Goal: Transaction & Acquisition: Purchase product/service

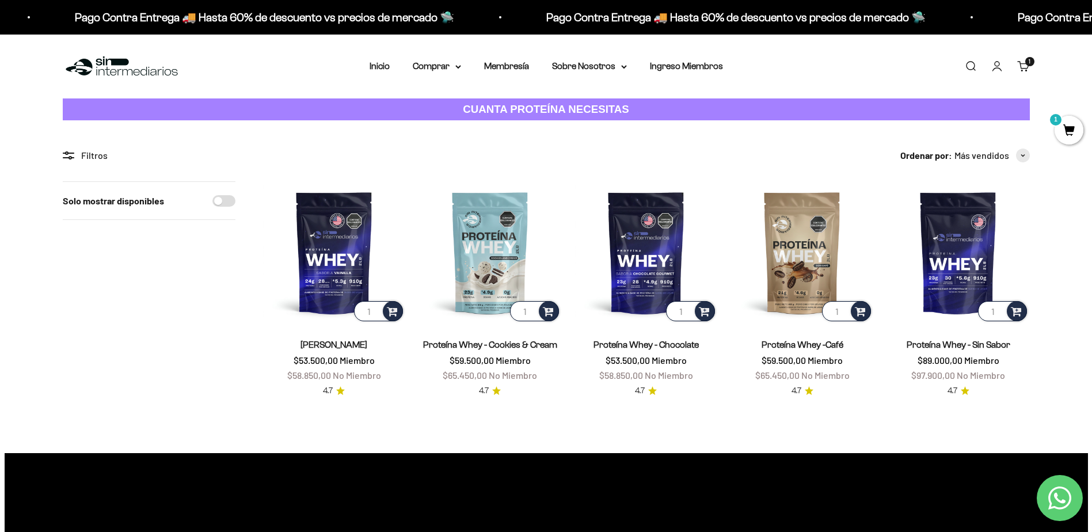
drag, startPoint x: 222, startPoint y: 198, endPoint x: 230, endPoint y: 200, distance: 8.4
click at [222, 197] on input "Solo mostrar disponibles" at bounding box center [223, 201] width 23 height 12
checkbox input "true"
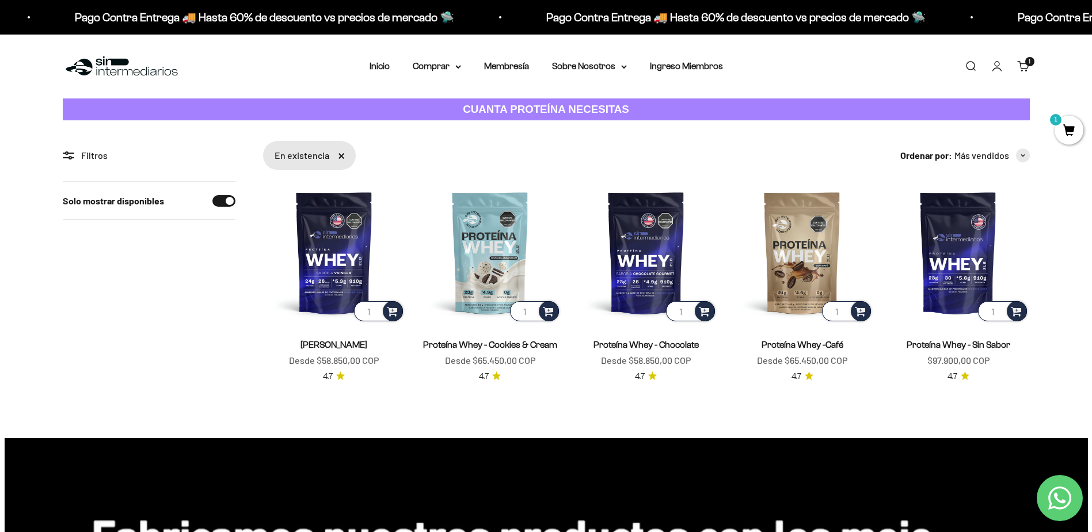
click at [78, 148] on div "Filtros" at bounding box center [149, 155] width 173 height 15
click at [460, 64] on summary "Comprar" at bounding box center [437, 66] width 48 height 15
click at [445, 101] on span "Proteínas" at bounding box center [439, 103] width 39 height 10
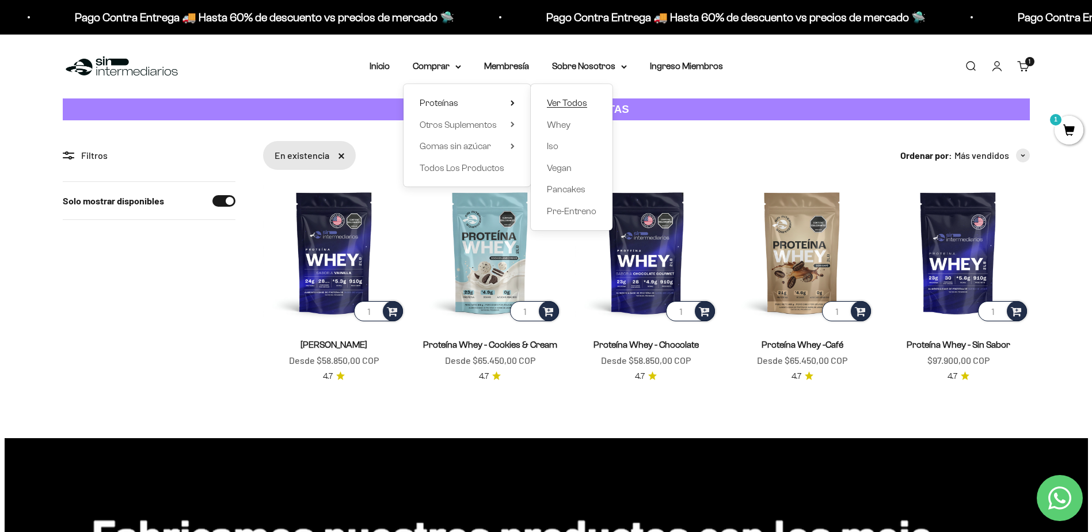
click at [561, 106] on span "Ver Todos" at bounding box center [567, 103] width 40 height 10
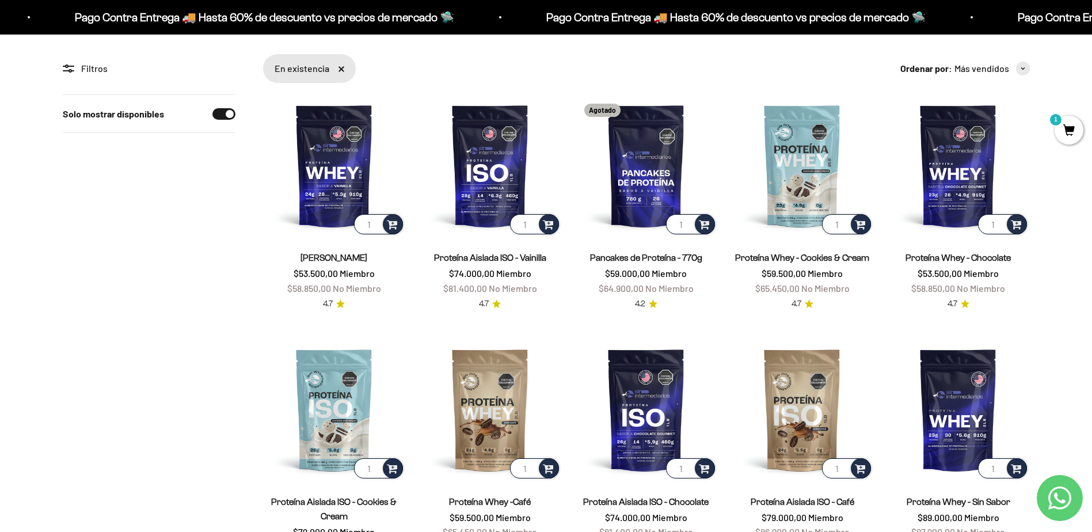
scroll to position [115, 0]
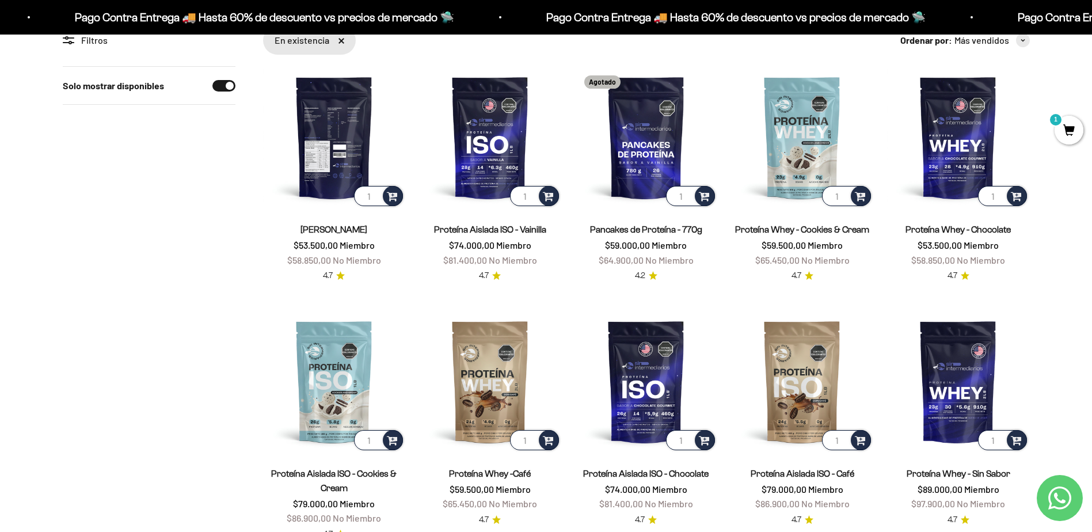
click at [339, 149] on img at bounding box center [334, 137] width 142 height 142
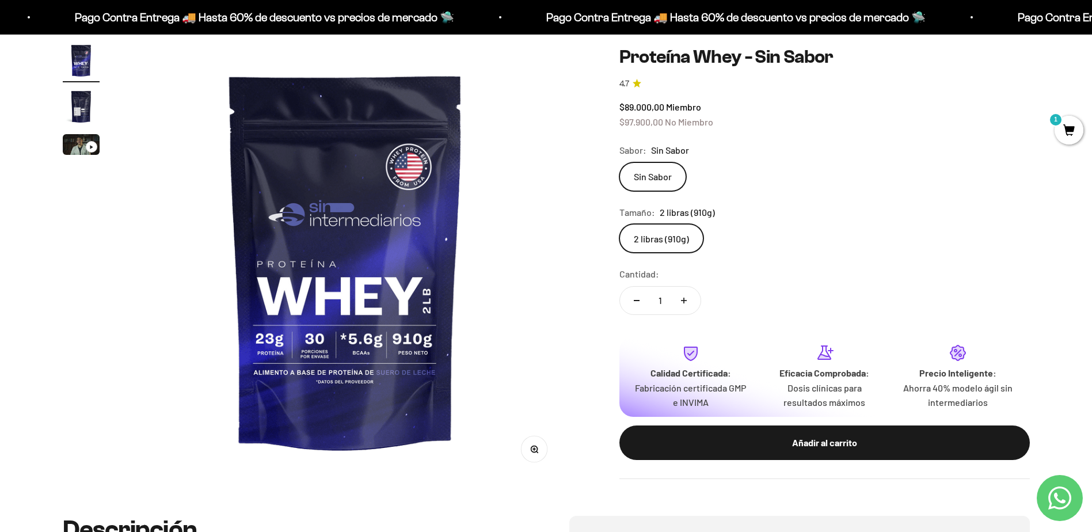
click at [92, 108] on img "Ir al artículo 2" at bounding box center [81, 106] width 37 height 37
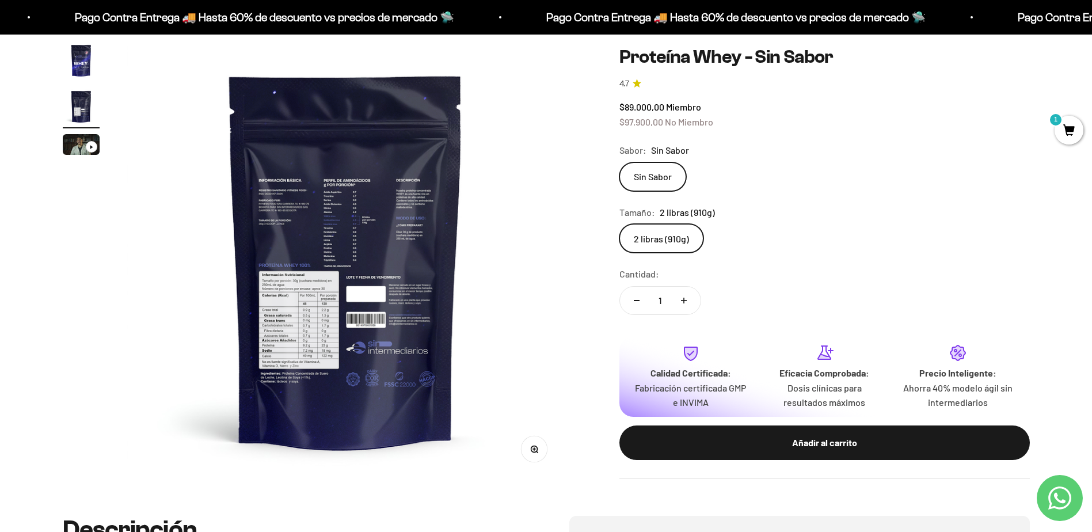
click at [344, 196] on img at bounding box center [345, 260] width 437 height 437
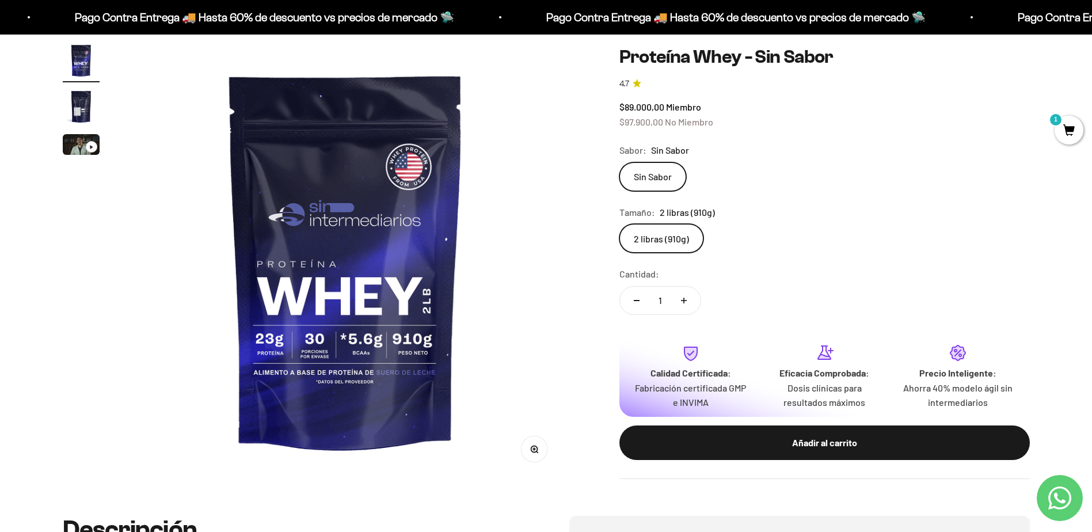
click at [66, 95] on img "Ir al artículo 2" at bounding box center [81, 106] width 37 height 37
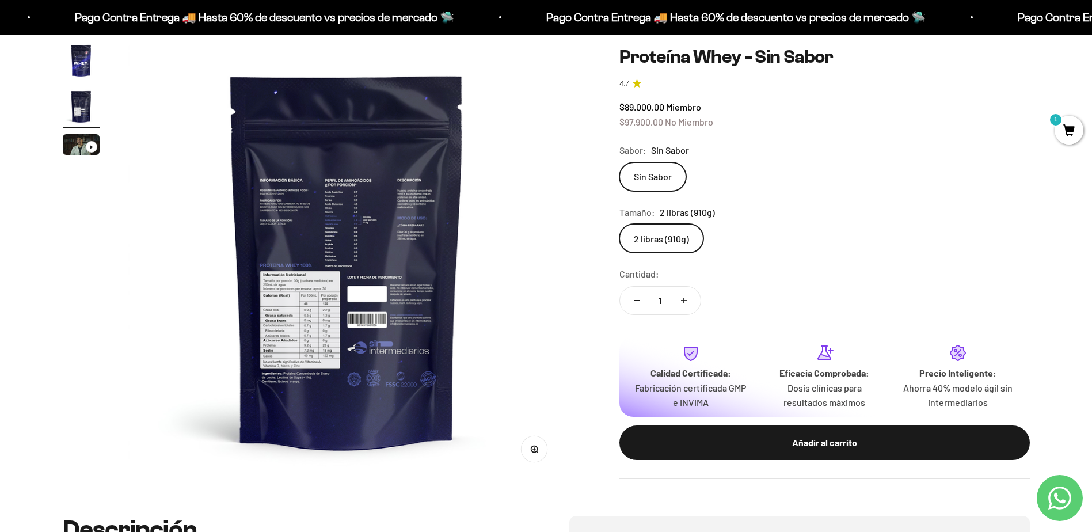
scroll to position [0, 451]
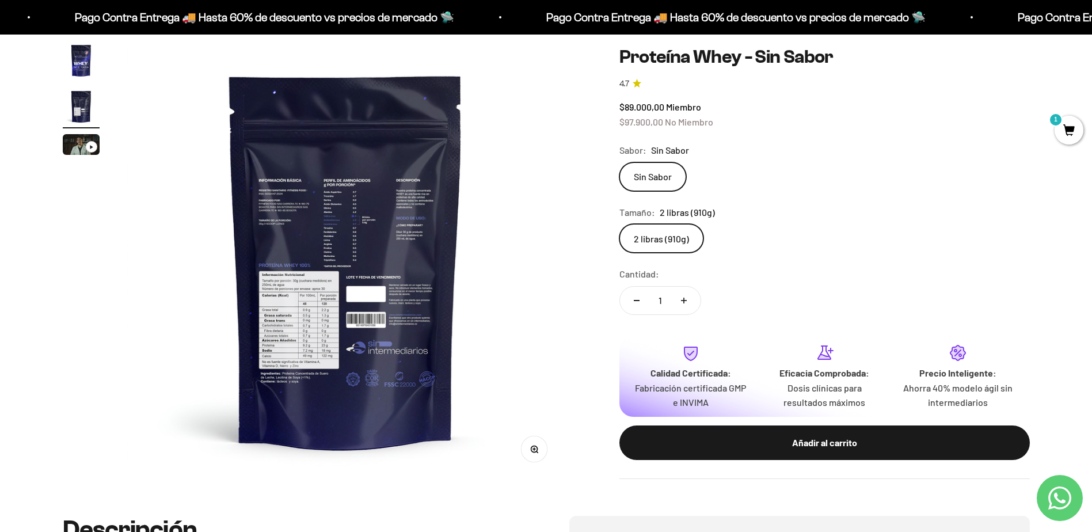
click at [542, 455] on button "Zoom" at bounding box center [534, 449] width 26 height 26
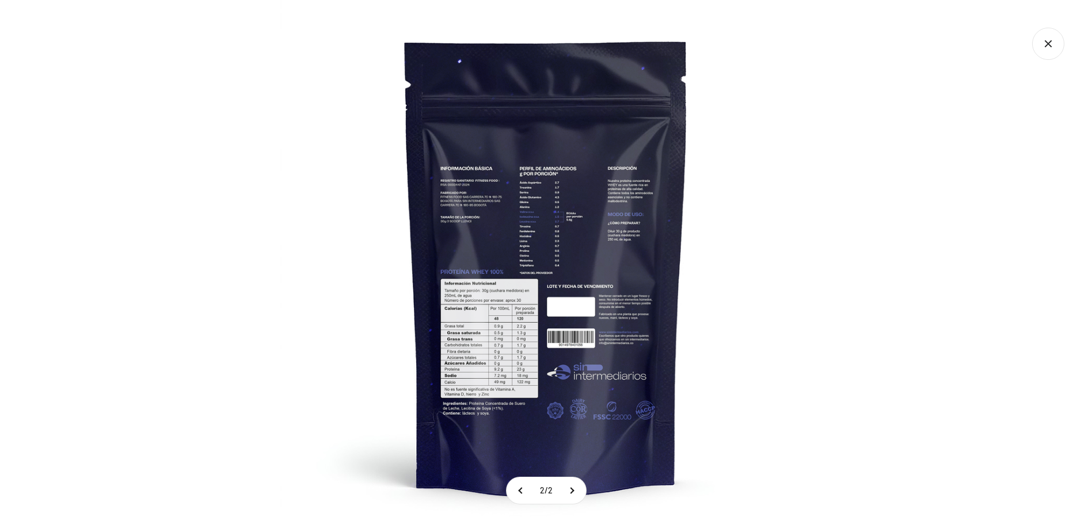
click at [466, 345] on img at bounding box center [546, 266] width 532 height 532
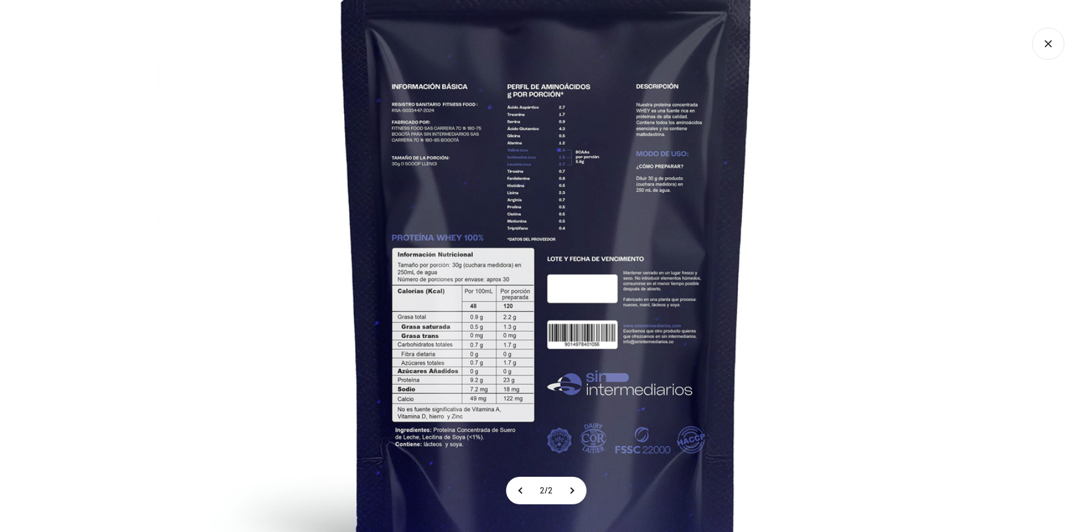
click at [466, 345] on img at bounding box center [546, 229] width 777 height 777
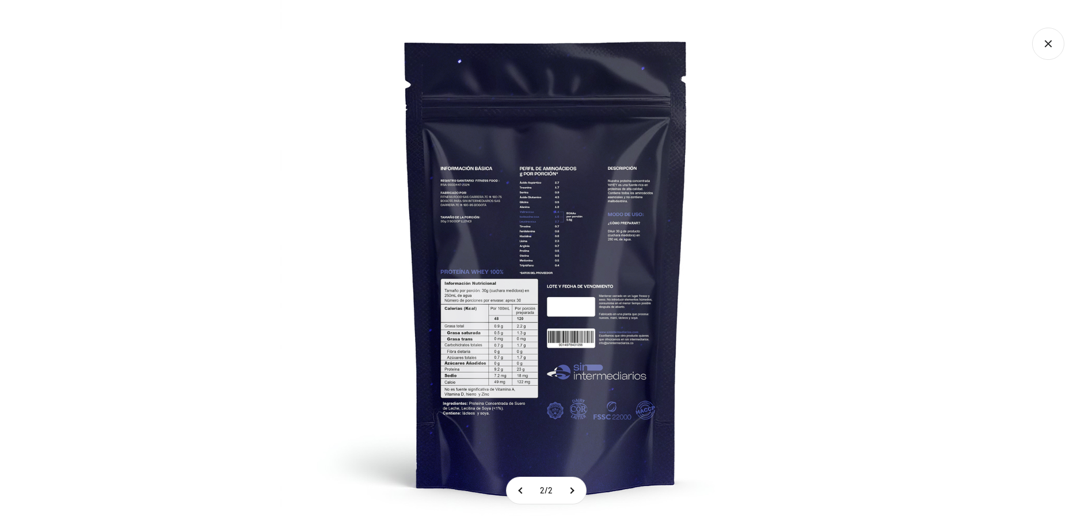
click at [466, 345] on img at bounding box center [546, 266] width 532 height 532
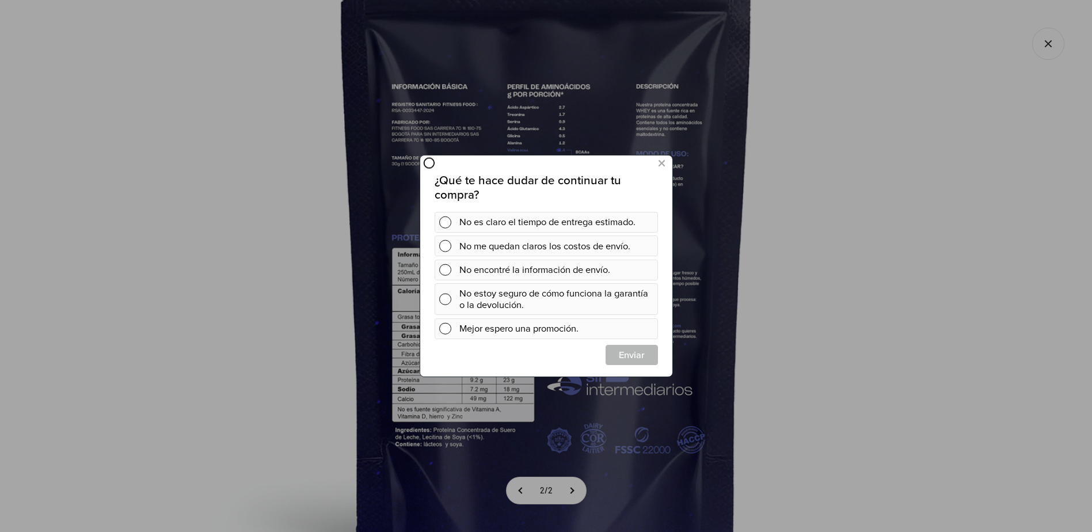
scroll to position [0, 0]
click at [664, 157] on icon at bounding box center [661, 164] width 6 height 16
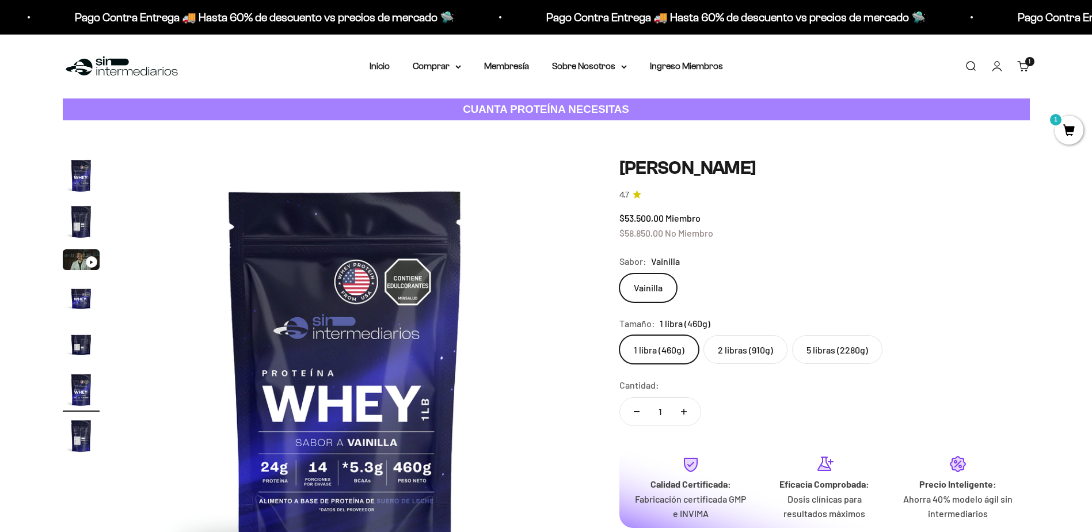
scroll to position [58, 0]
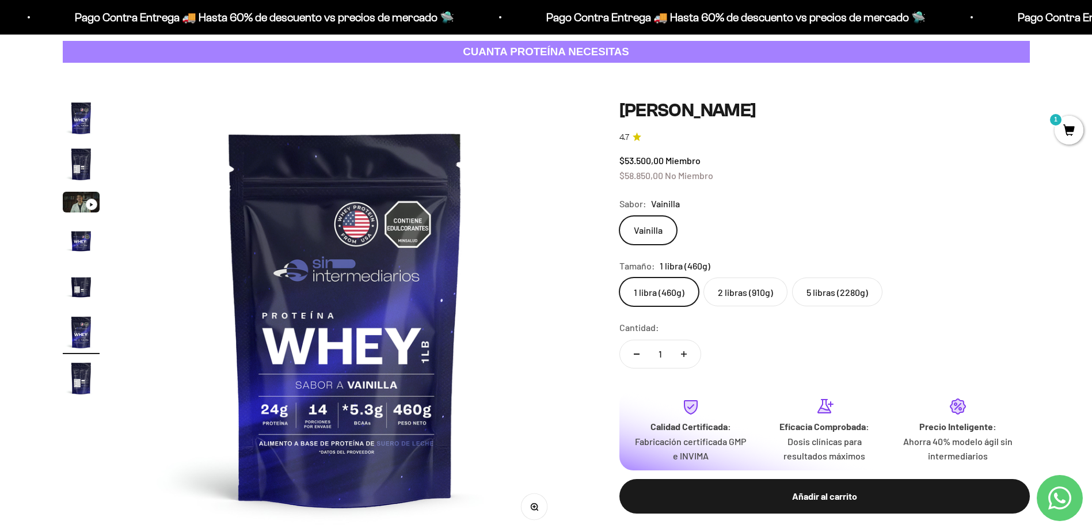
click at [81, 155] on img "Ir al artículo 2" at bounding box center [81, 164] width 37 height 37
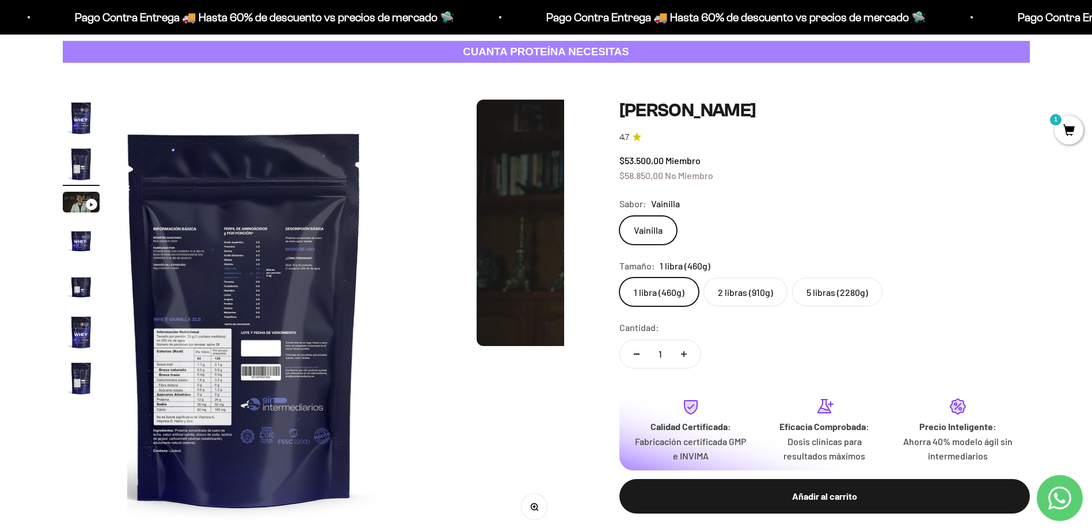
scroll to position [0, 451]
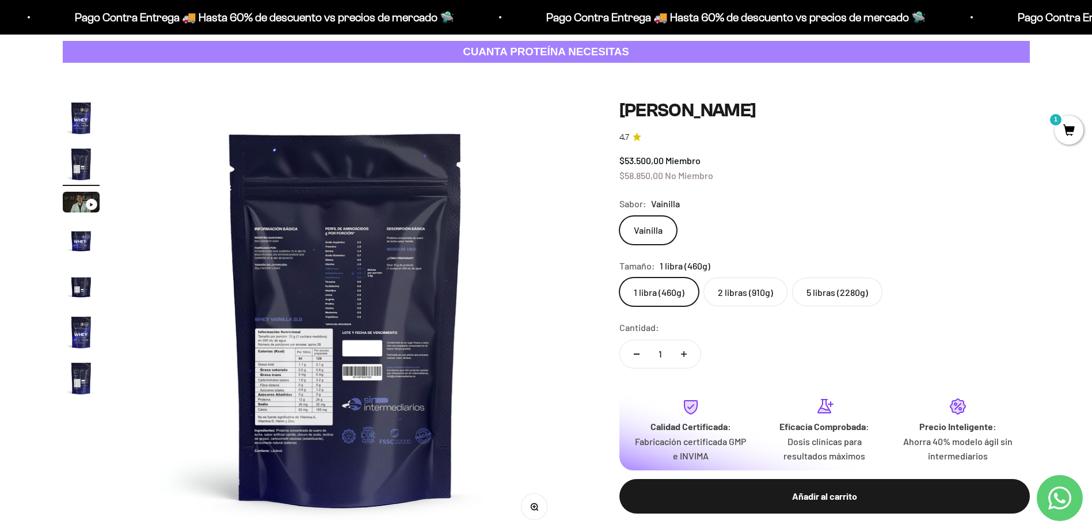
click at [300, 386] on img at bounding box center [345, 318] width 437 height 437
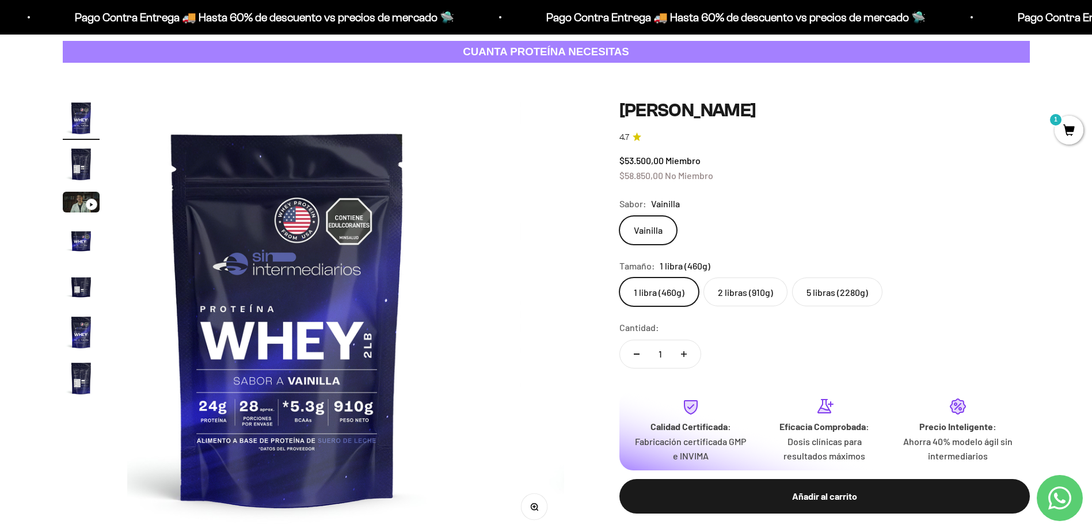
scroll to position [0, 0]
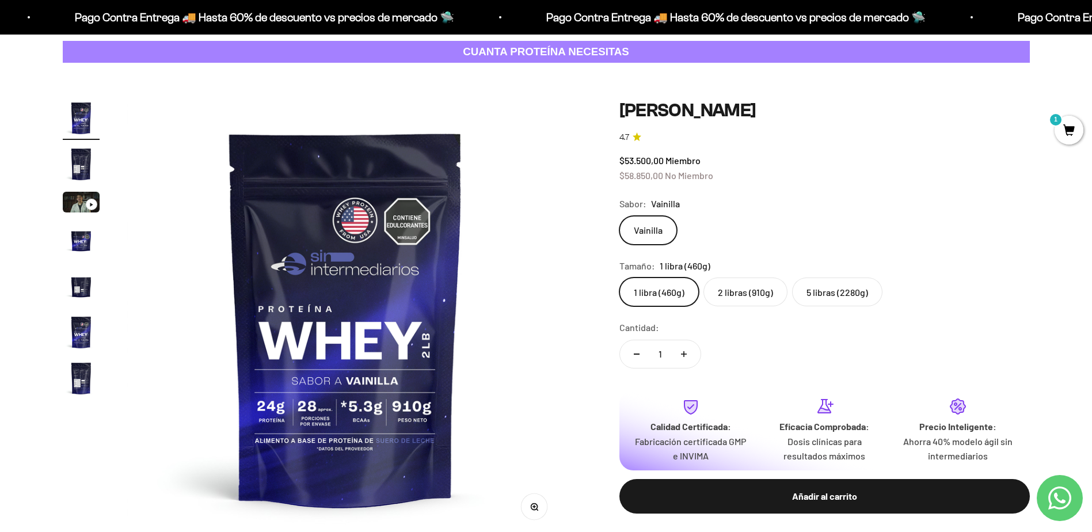
click at [76, 159] on img "Ir al artículo 2" at bounding box center [81, 164] width 37 height 37
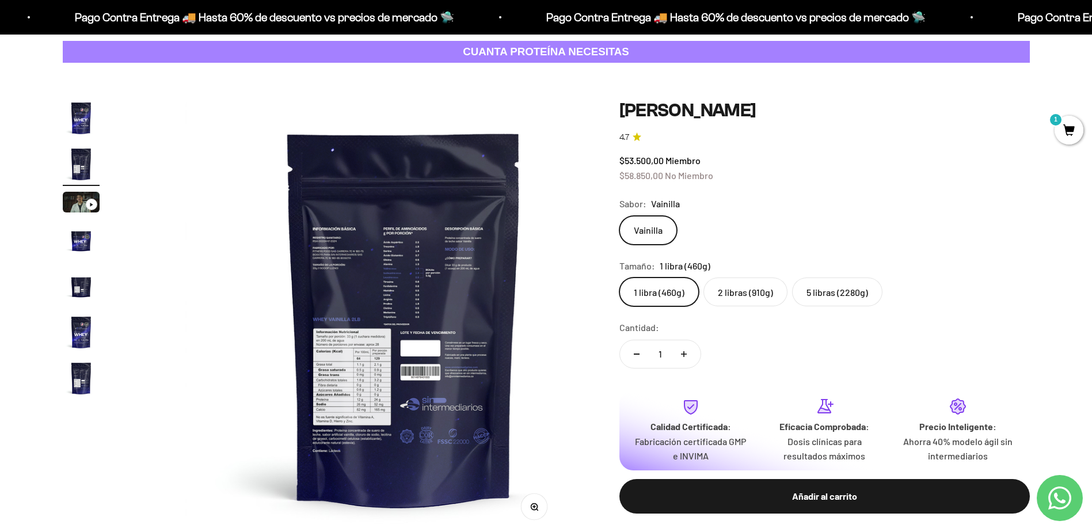
scroll to position [0, 451]
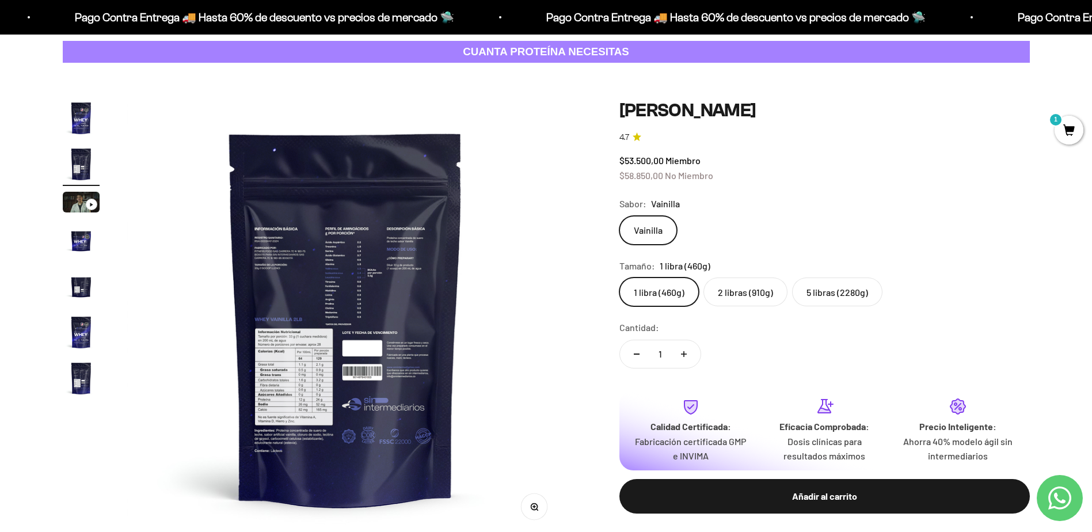
click at [538, 505] on button "Zoom" at bounding box center [534, 507] width 26 height 26
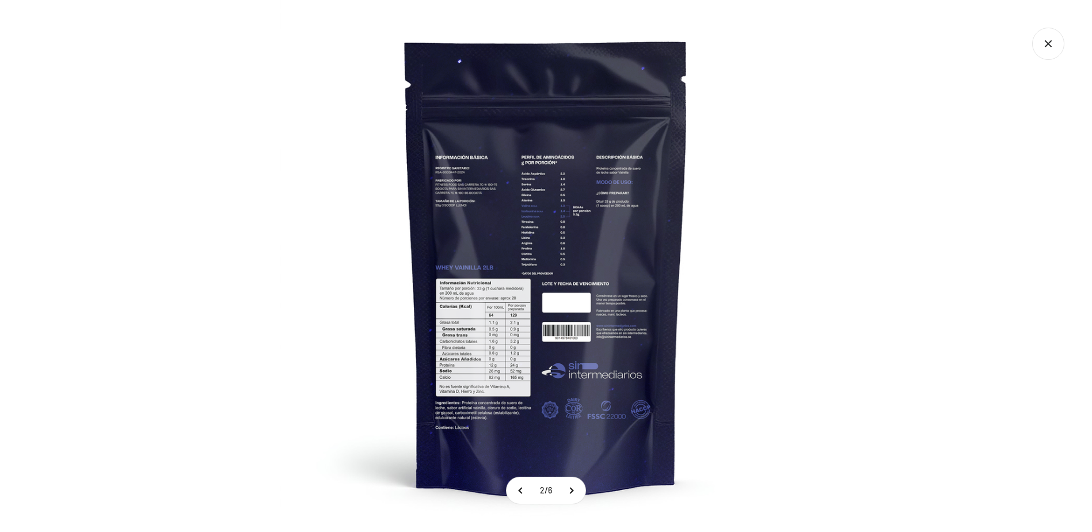
click at [478, 344] on img at bounding box center [546, 266] width 532 height 532
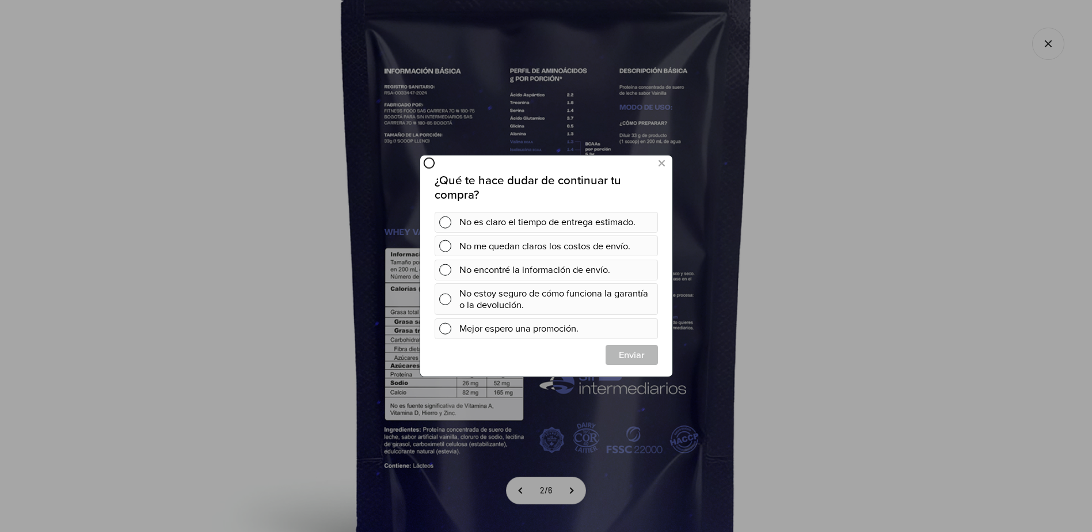
scroll to position [0, 0]
click at [660, 162] on icon at bounding box center [661, 164] width 6 height 16
click at [656, 159] on button at bounding box center [660, 163] width 21 height 19
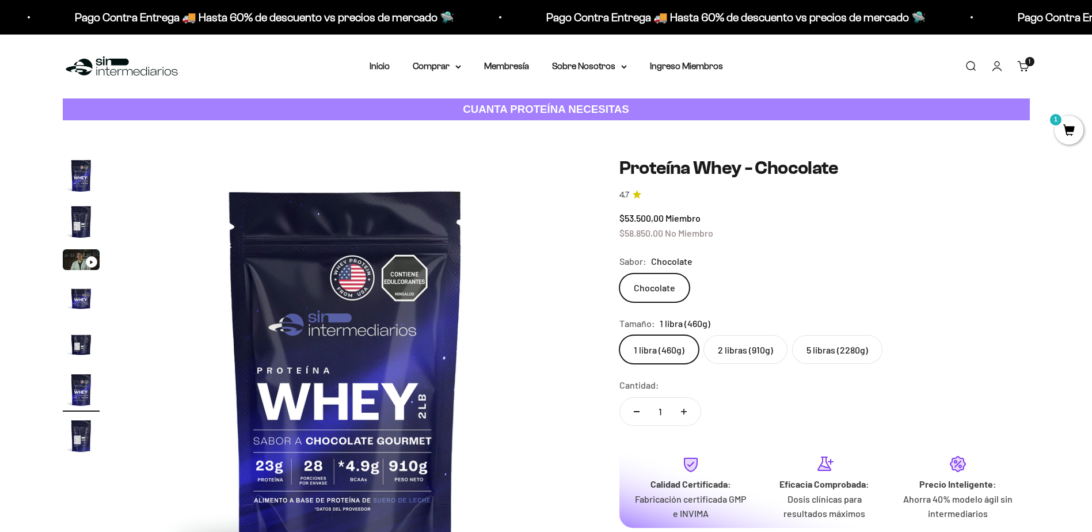
scroll to position [0, 2254]
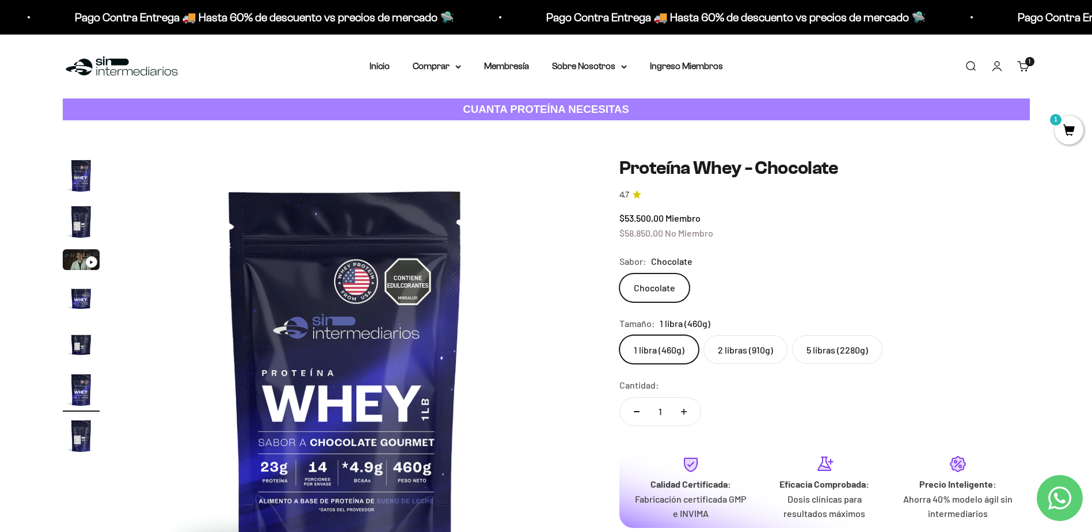
click at [77, 300] on img "Ir al artículo 4" at bounding box center [81, 297] width 37 height 37
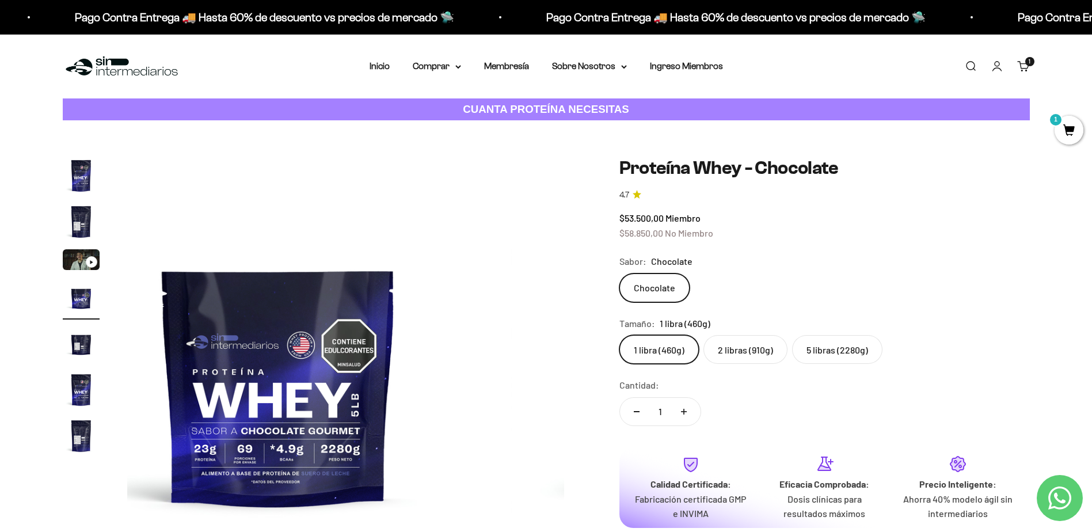
click at [81, 226] on img "Ir al artículo 2" at bounding box center [81, 221] width 37 height 37
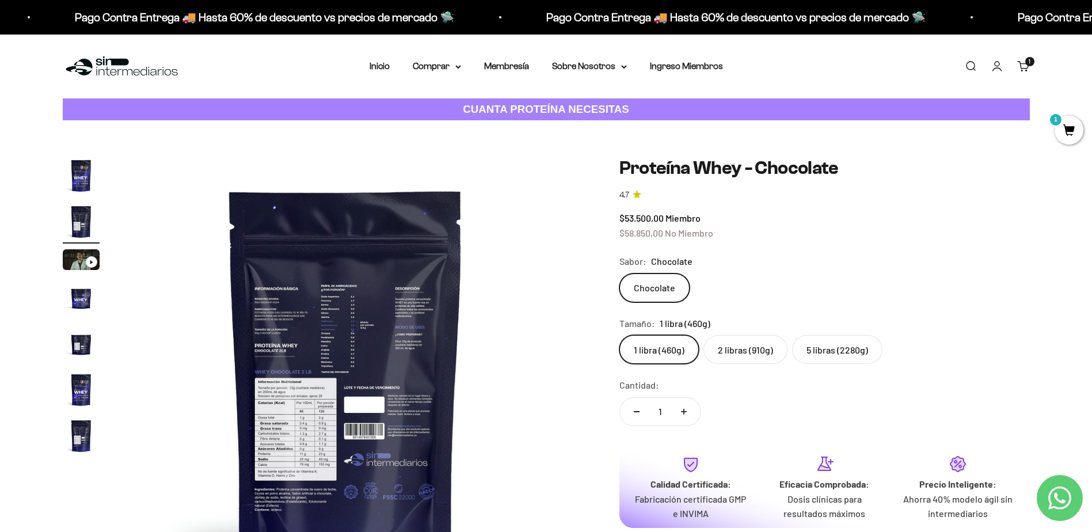
click at [293, 445] on img at bounding box center [345, 375] width 437 height 437
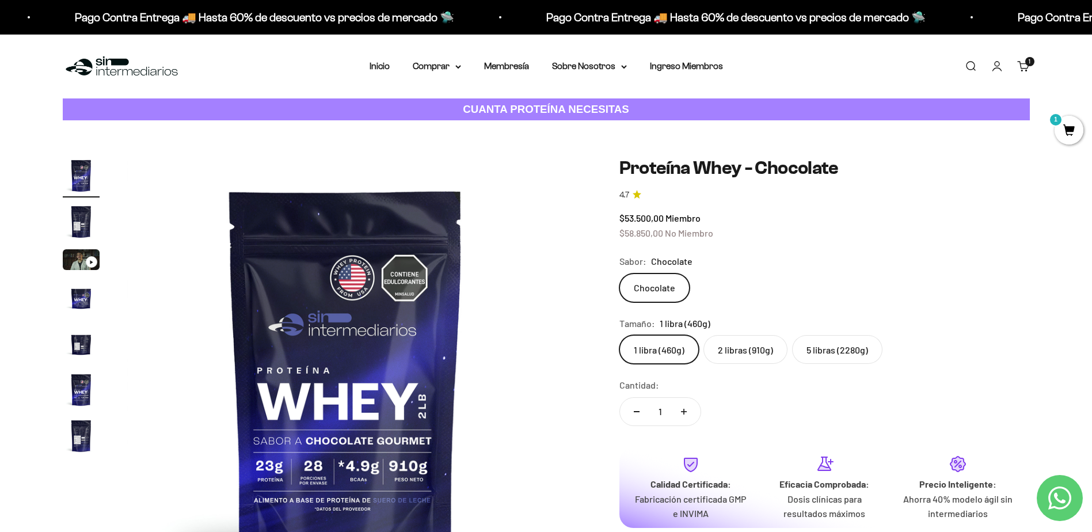
click at [79, 220] on img "Ir al artículo 2" at bounding box center [81, 221] width 37 height 37
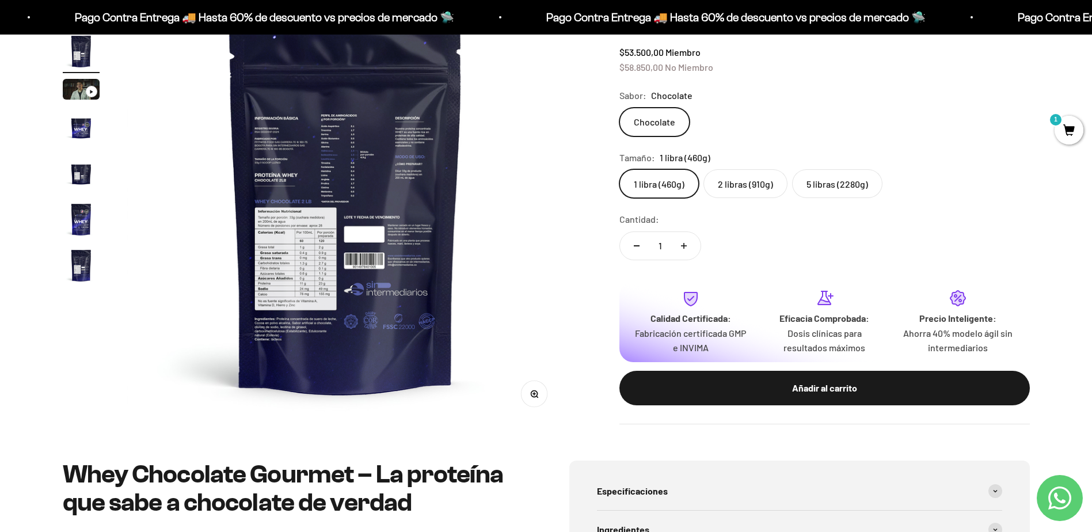
scroll to position [173, 0]
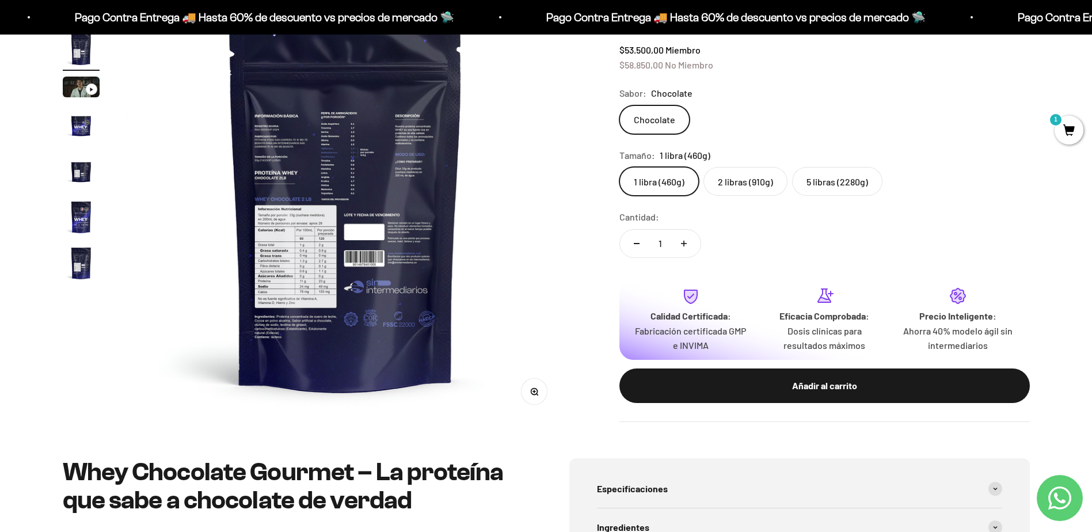
click at [538, 397] on button "Zoom" at bounding box center [534, 392] width 26 height 26
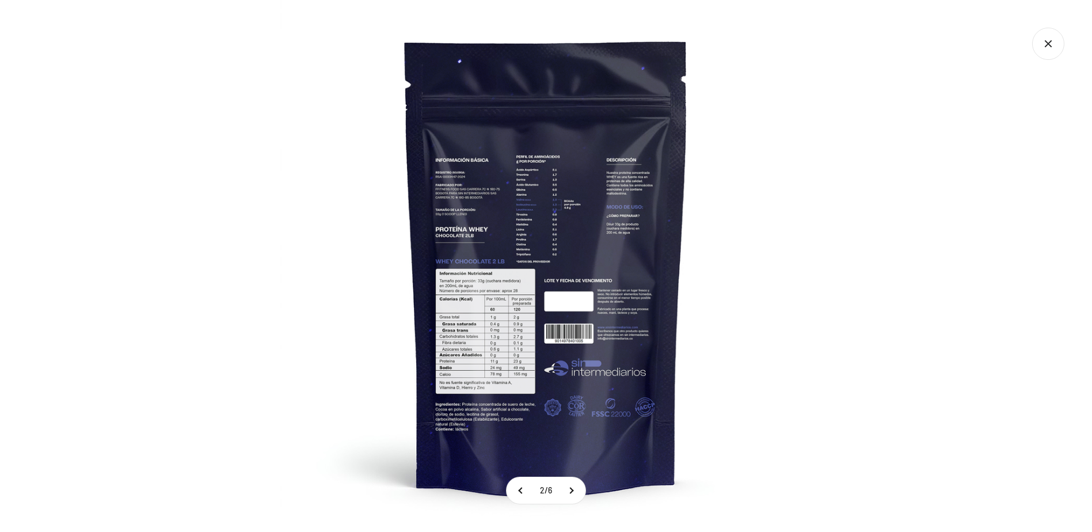
click at [454, 346] on img at bounding box center [546, 266] width 532 height 532
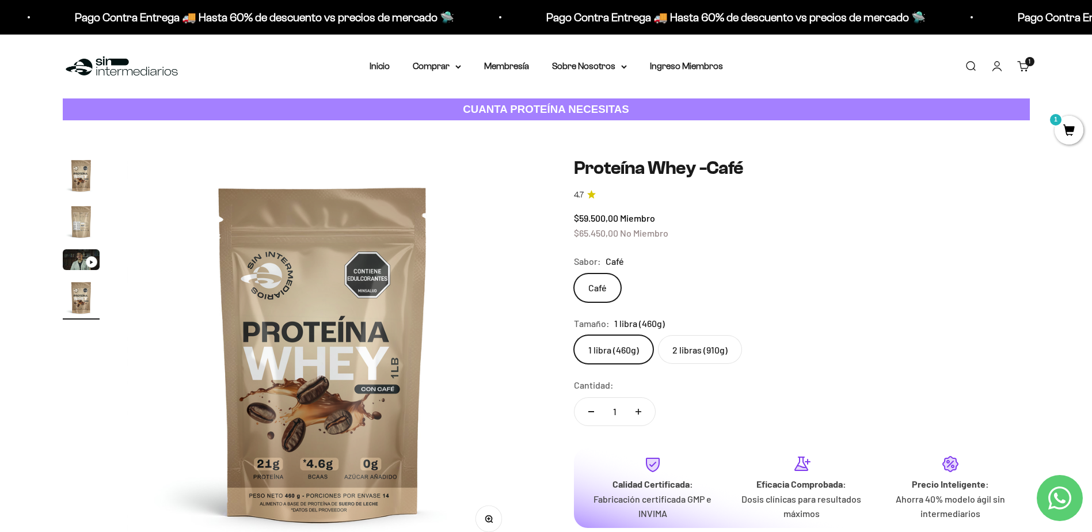
click at [73, 210] on img "Ir al artículo 2" at bounding box center [81, 221] width 37 height 37
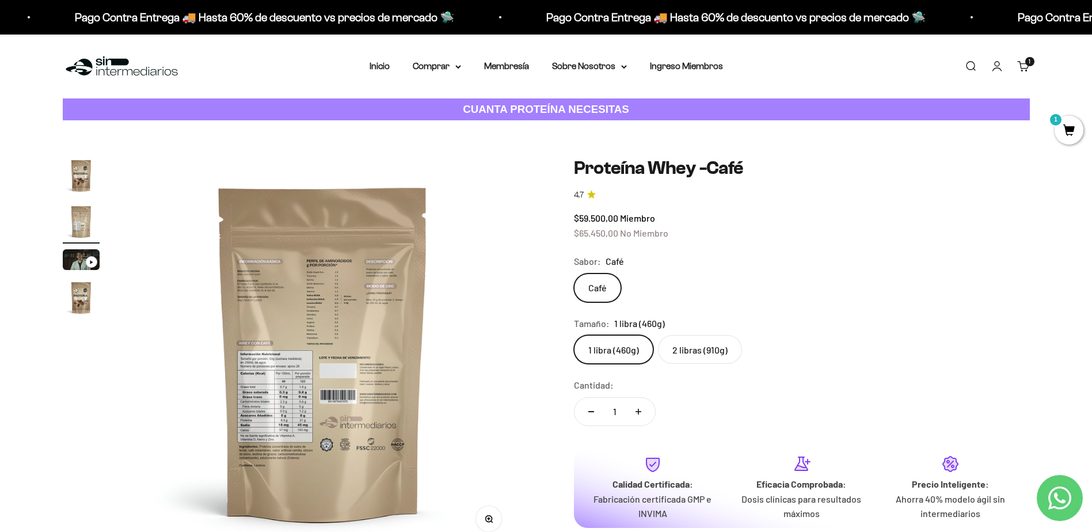
click at [291, 411] on img at bounding box center [322, 352] width 391 height 391
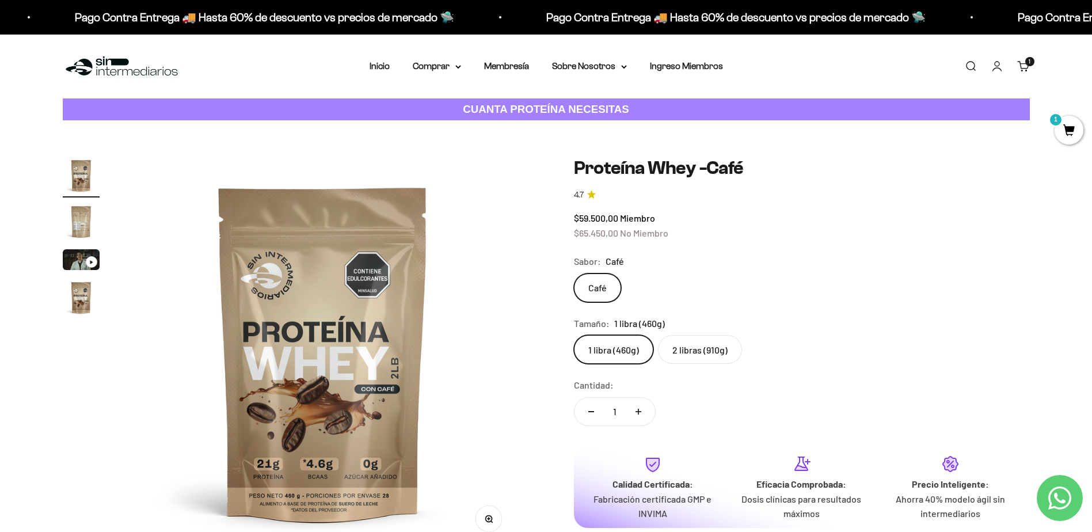
click at [82, 219] on img "Ir al artículo 2" at bounding box center [81, 221] width 37 height 37
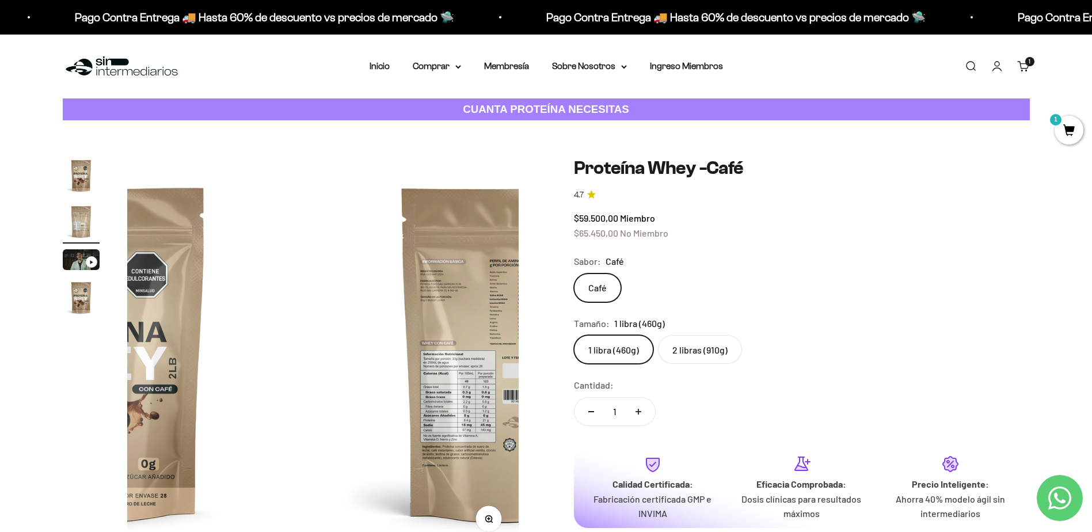
scroll to position [0, 405]
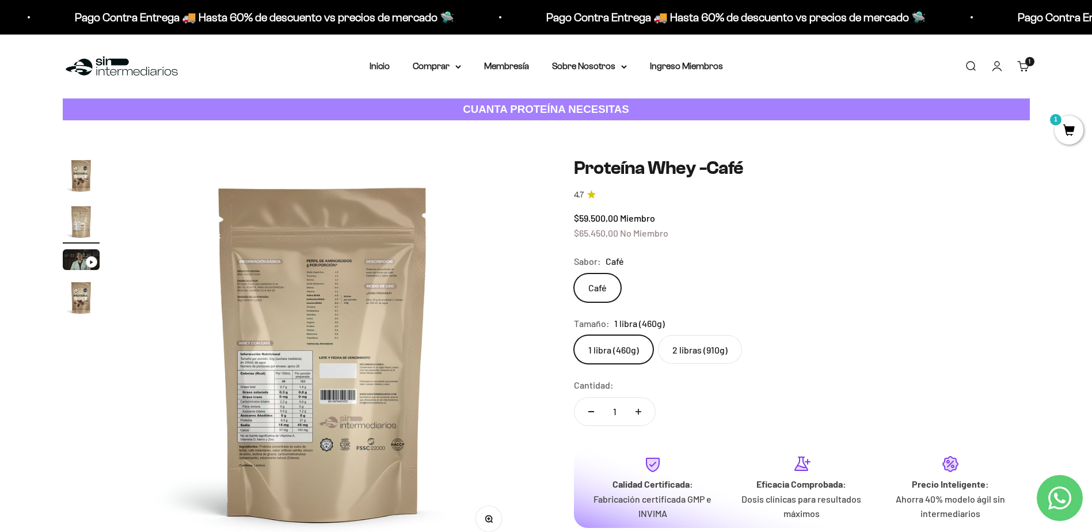
click at [491, 521] on icon "button" at bounding box center [490, 521] width 1 height 1
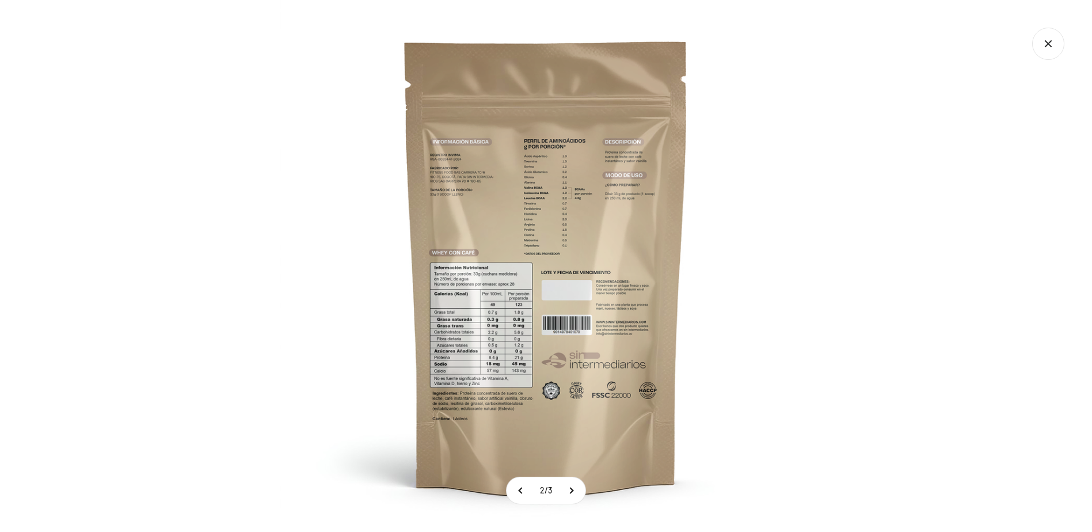
click at [500, 345] on img at bounding box center [546, 266] width 532 height 532
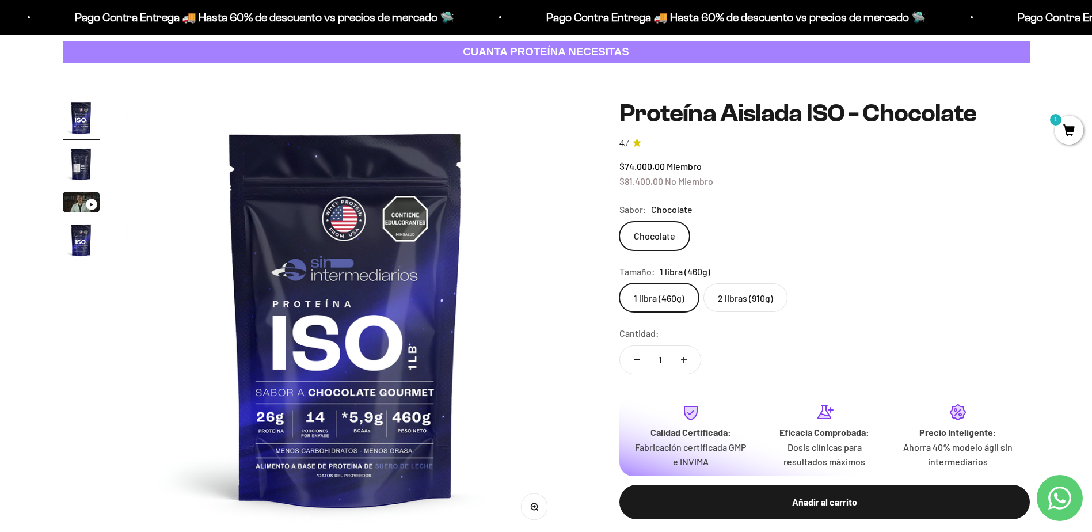
click at [748, 292] on label "2 libras (910g)" at bounding box center [745, 297] width 84 height 29
click at [619, 283] on input "2 libras (910g)" at bounding box center [619, 283] width 1 height 1
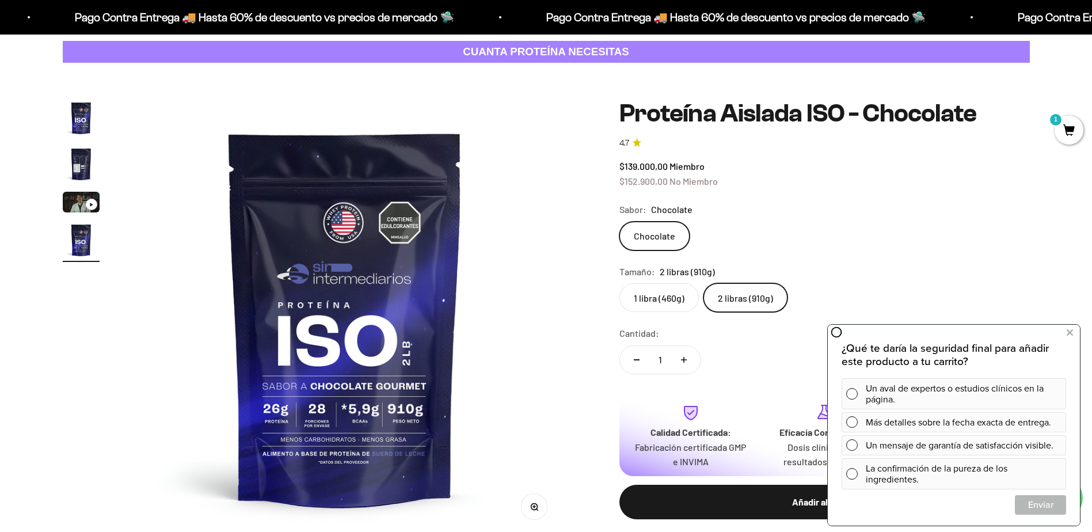
click at [81, 169] on img "Ir al artículo 2" at bounding box center [81, 164] width 37 height 37
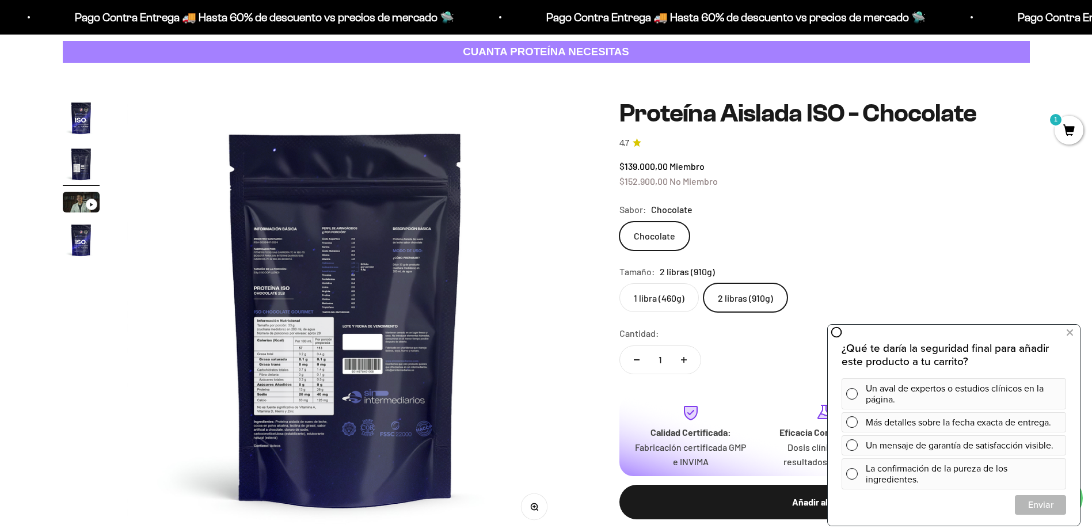
click at [312, 344] on img at bounding box center [345, 318] width 437 height 437
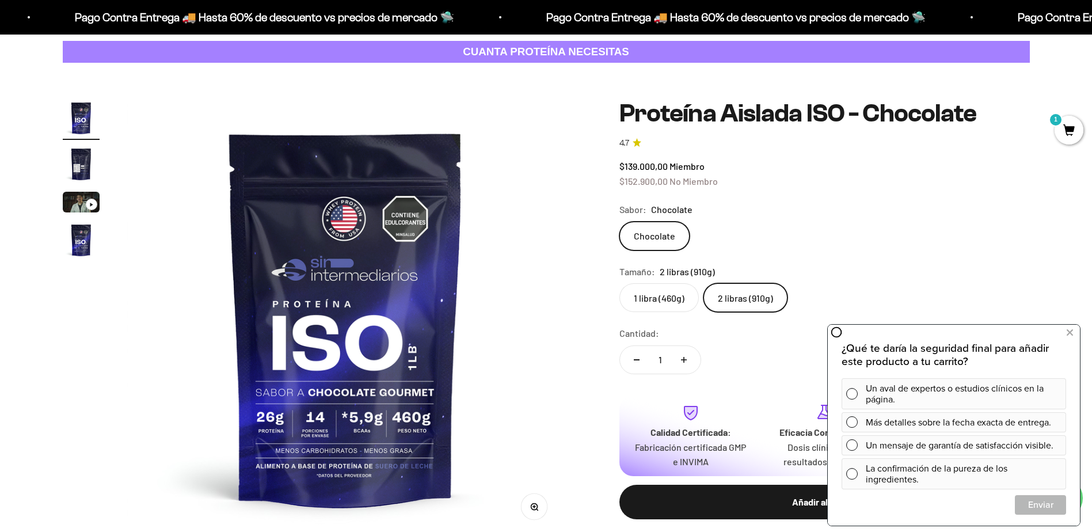
click at [72, 166] on img "Ir al artículo 2" at bounding box center [81, 164] width 37 height 37
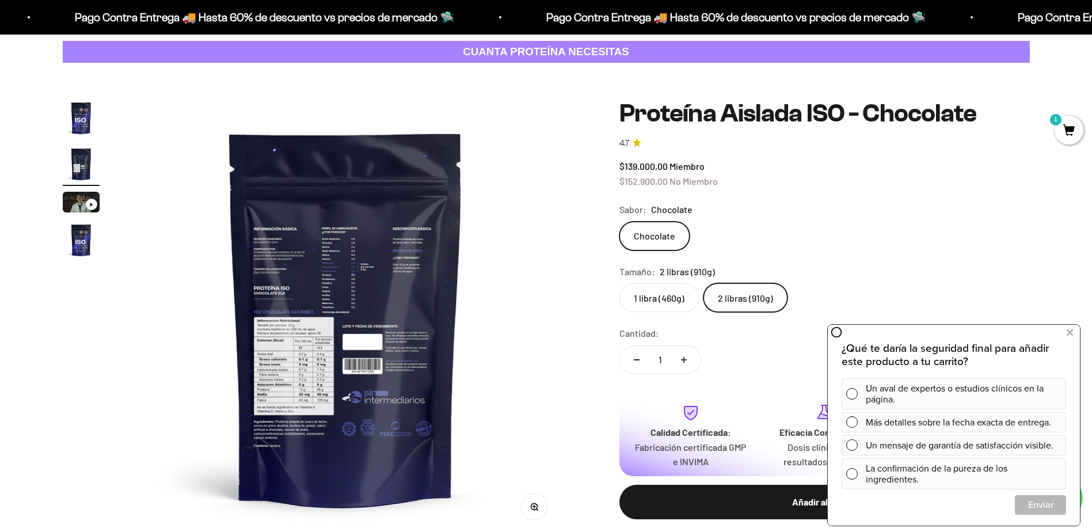
click at [520, 502] on img at bounding box center [345, 318] width 437 height 437
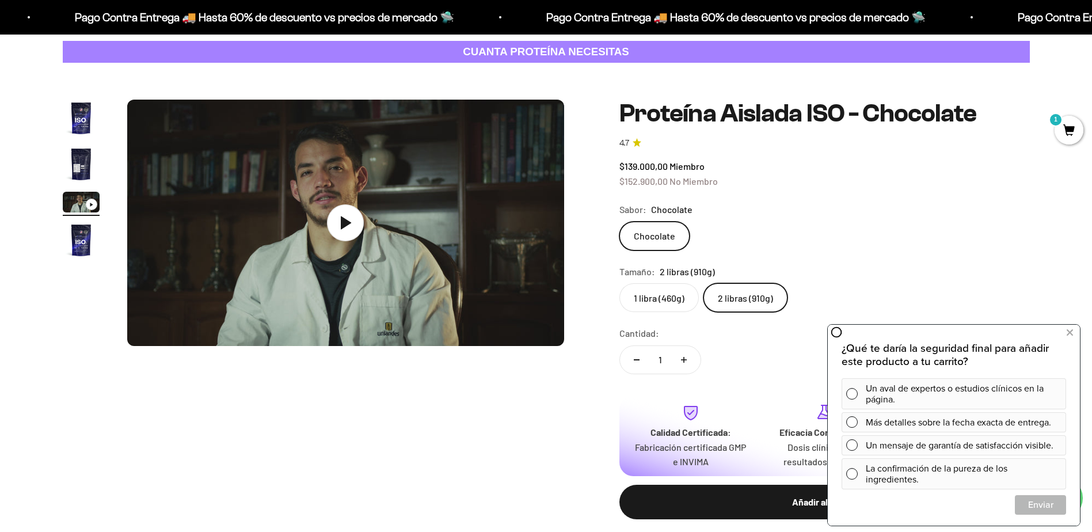
click at [82, 159] on img "Ir al artículo 2" at bounding box center [81, 164] width 37 height 37
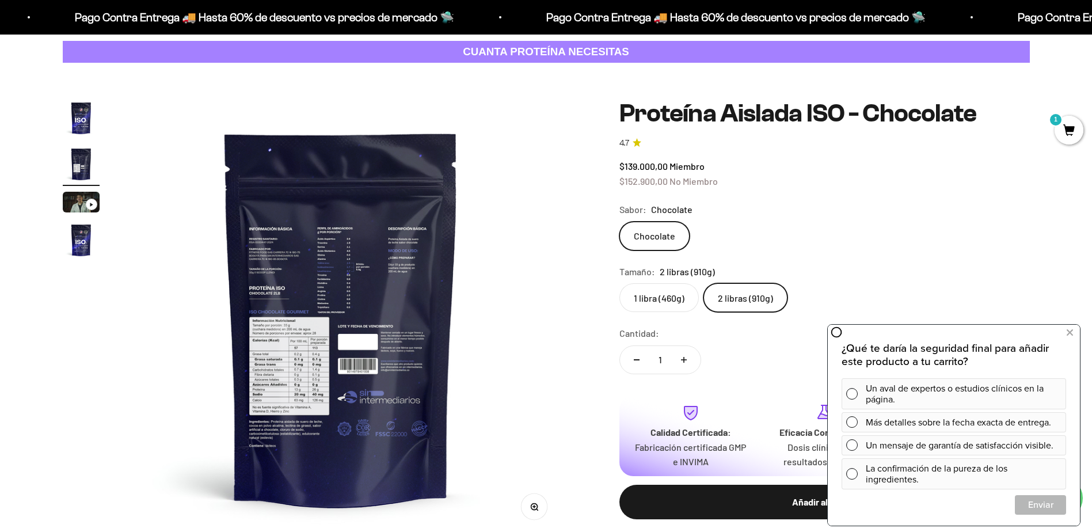
scroll to position [0, 451]
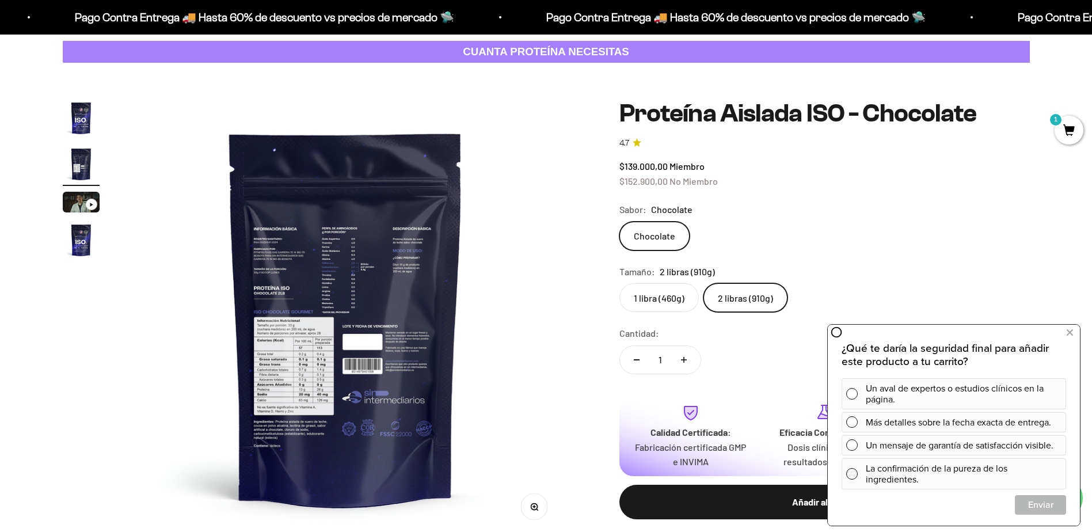
click at [542, 505] on button "Zoom" at bounding box center [534, 507] width 26 height 26
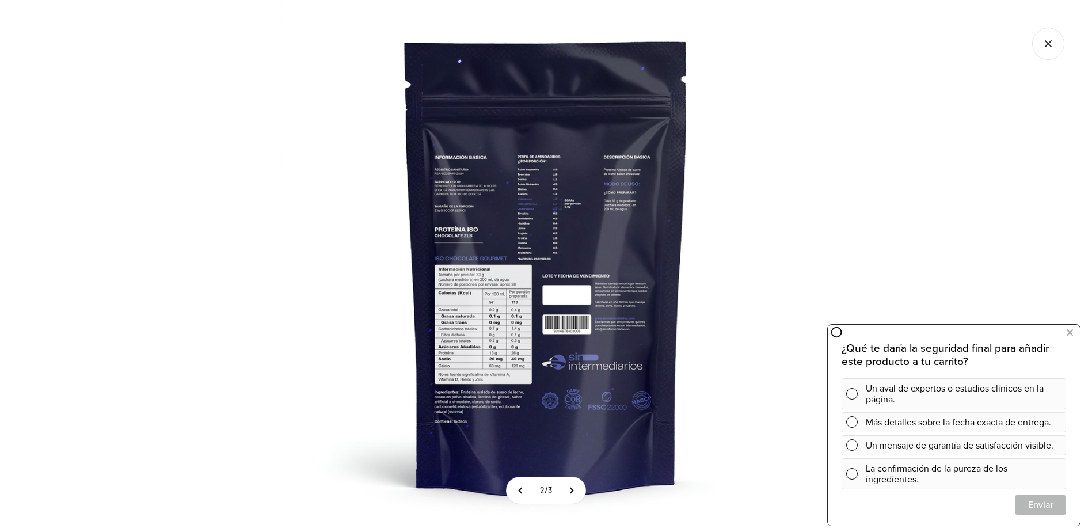
click at [521, 343] on img at bounding box center [546, 266] width 532 height 532
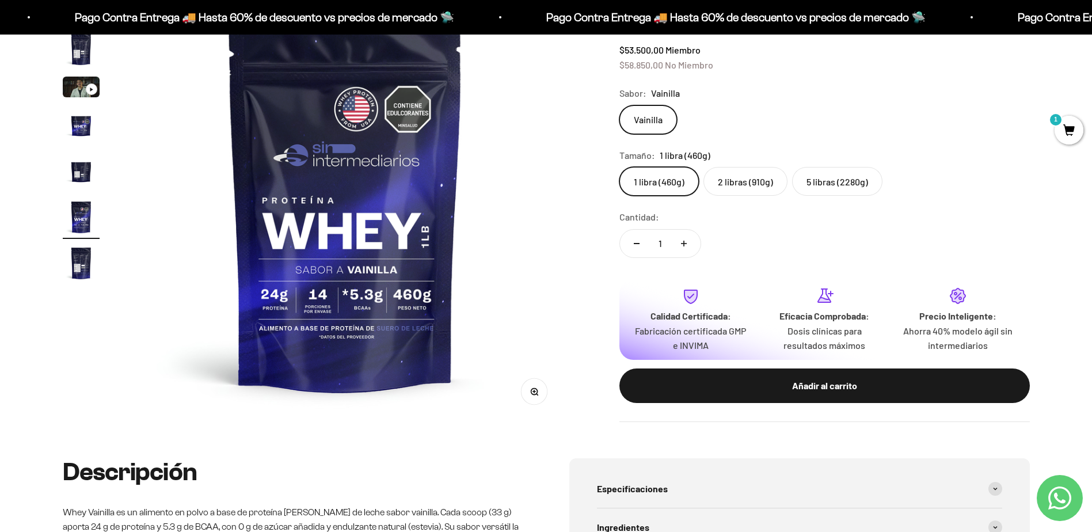
click at [744, 173] on label "2 libras (910g)" at bounding box center [745, 181] width 84 height 29
click at [619, 167] on input "2 libras (910g)" at bounding box center [619, 166] width 1 height 1
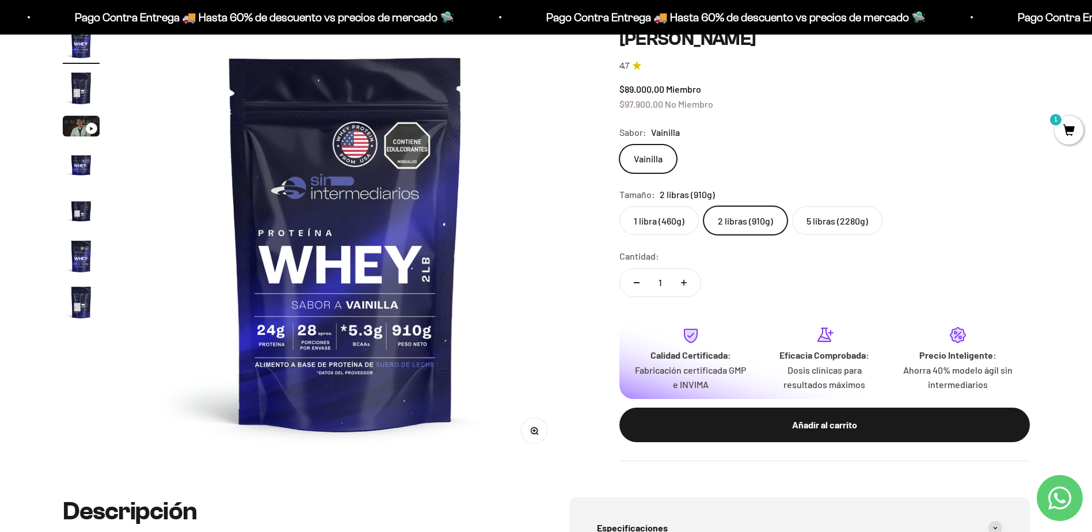
scroll to position [115, 0]
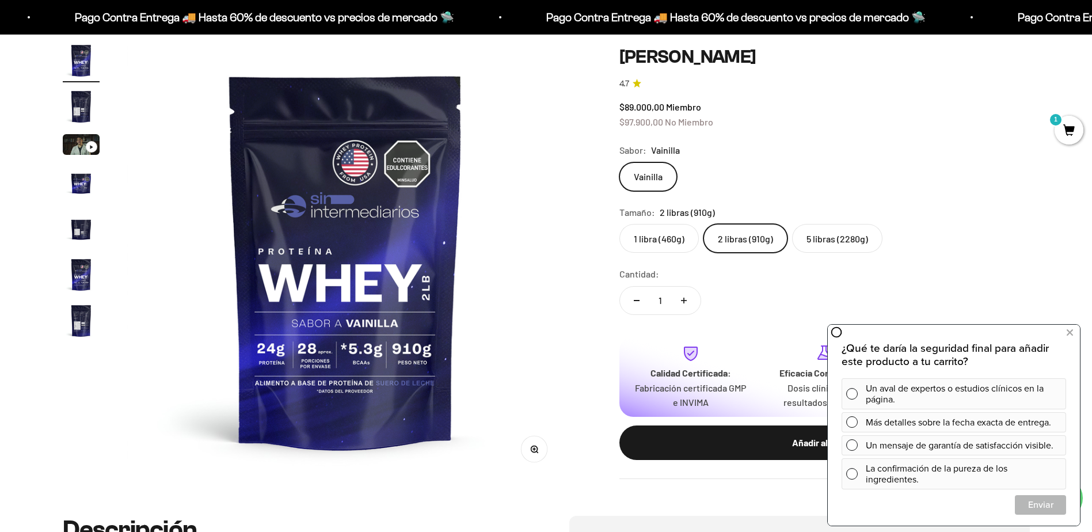
click at [82, 113] on img "Ir al artículo 2" at bounding box center [81, 106] width 37 height 37
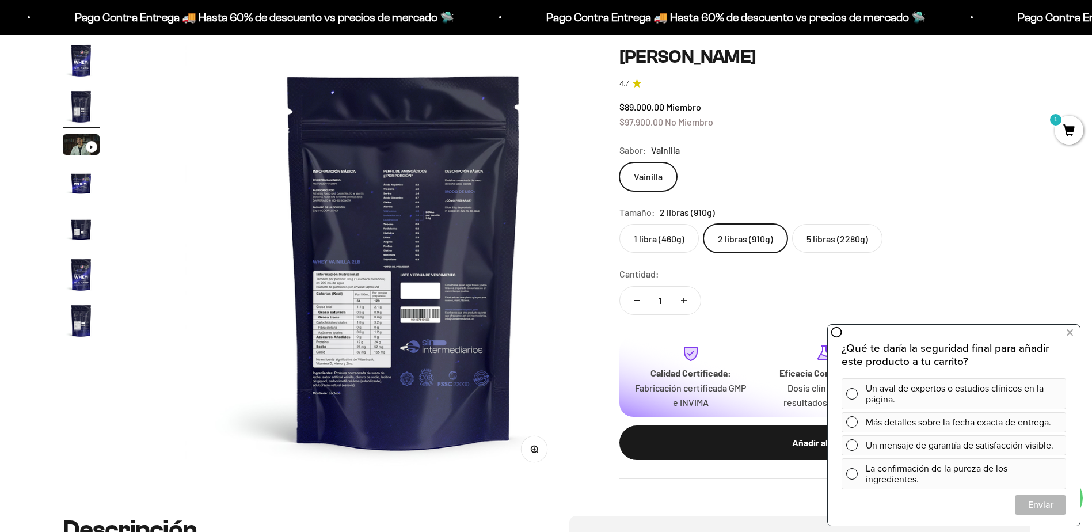
scroll to position [0, 451]
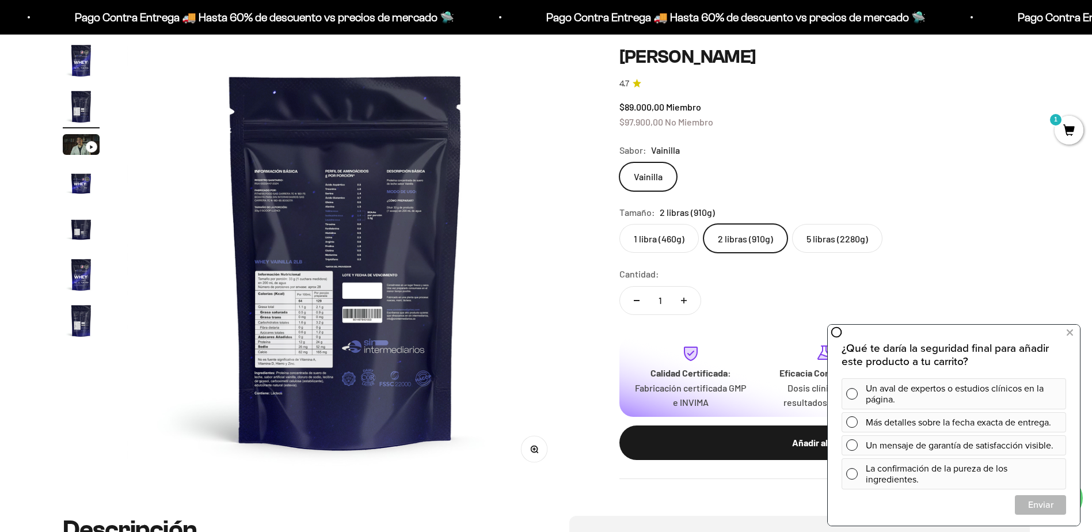
click at [537, 445] on icon "button" at bounding box center [534, 449] width 8 height 8
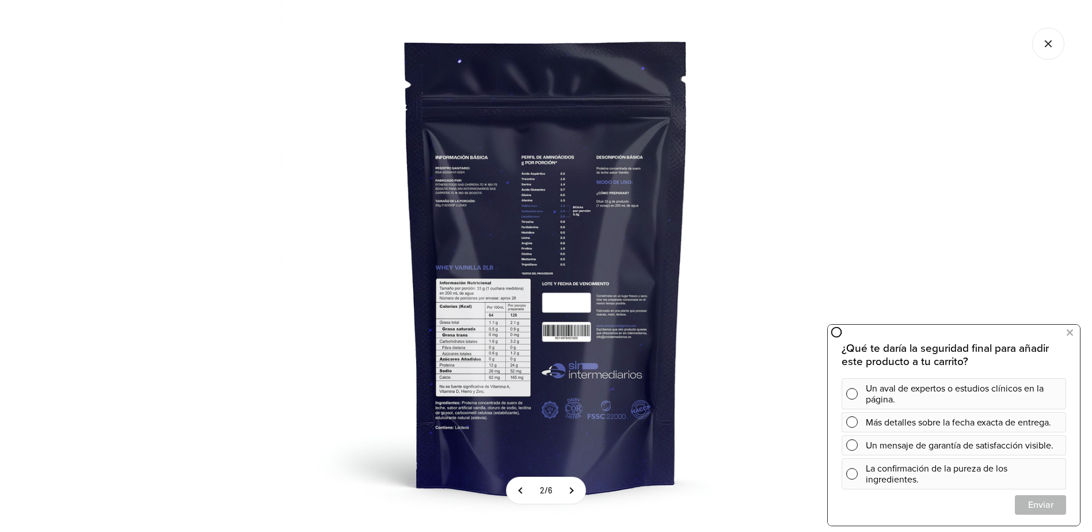
click at [504, 341] on img at bounding box center [546, 266] width 532 height 532
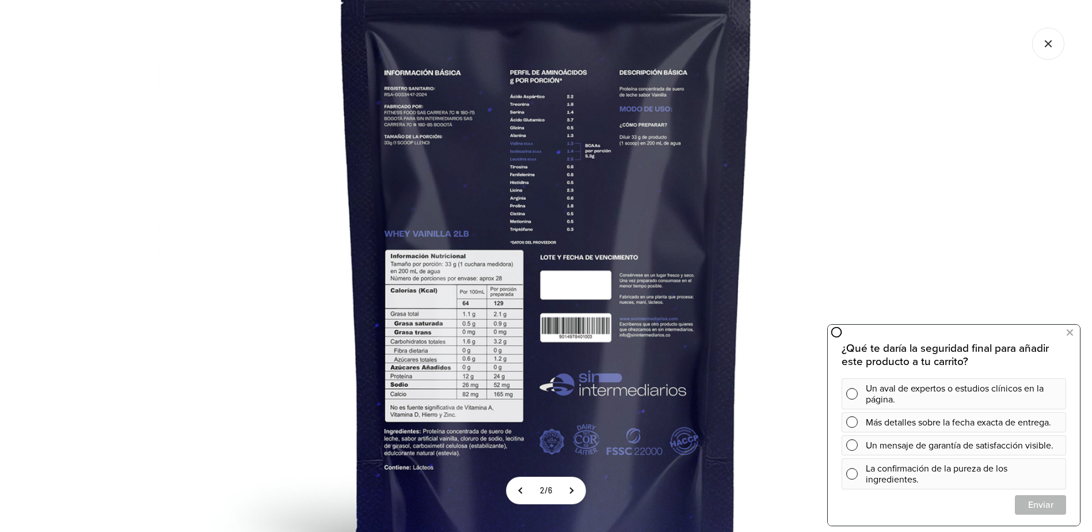
click at [216, 164] on img at bounding box center [546, 231] width 777 height 777
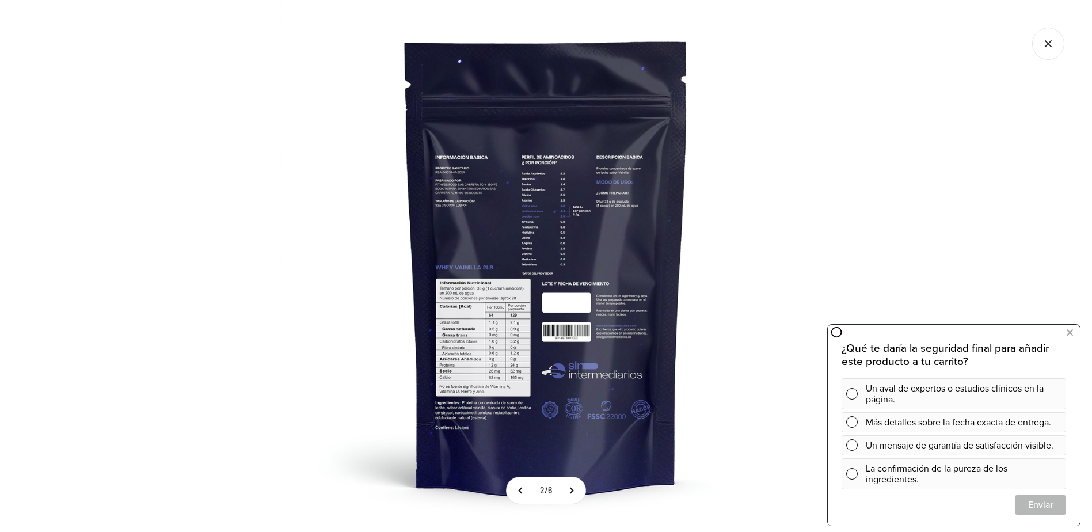
click at [1055, 37] on icon "Cerrar galería" at bounding box center [1048, 44] width 32 height 32
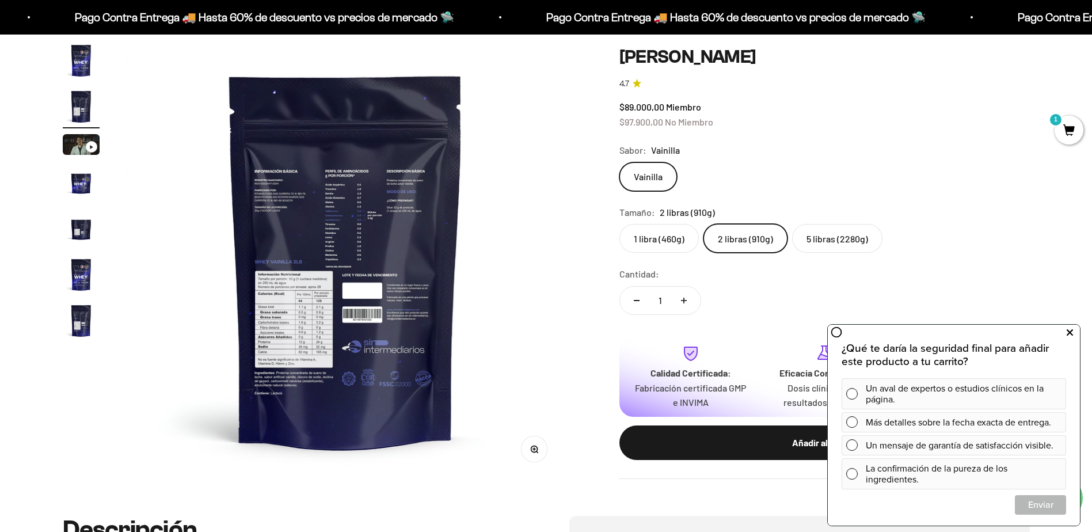
click at [1065, 336] on button at bounding box center [1069, 332] width 21 height 18
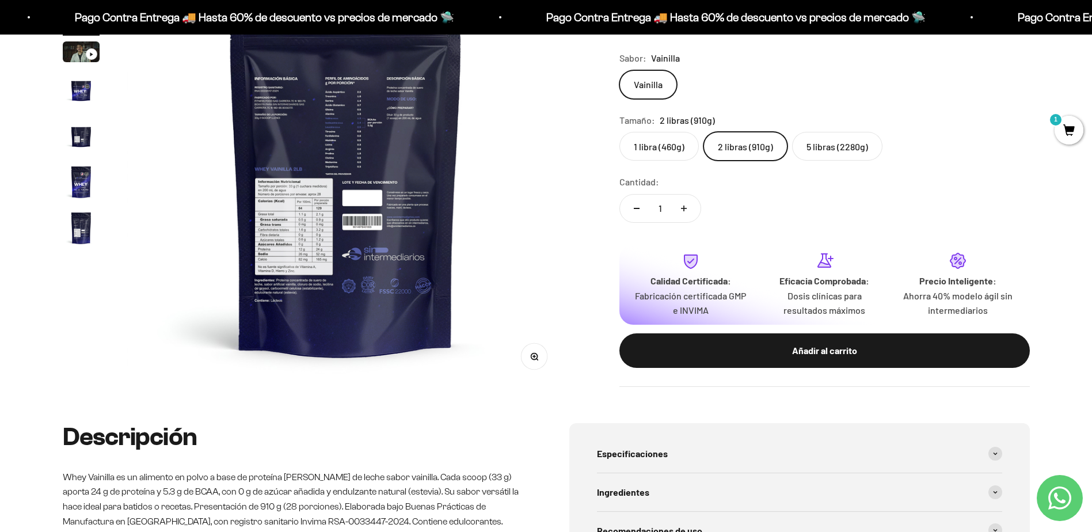
scroll to position [345, 0]
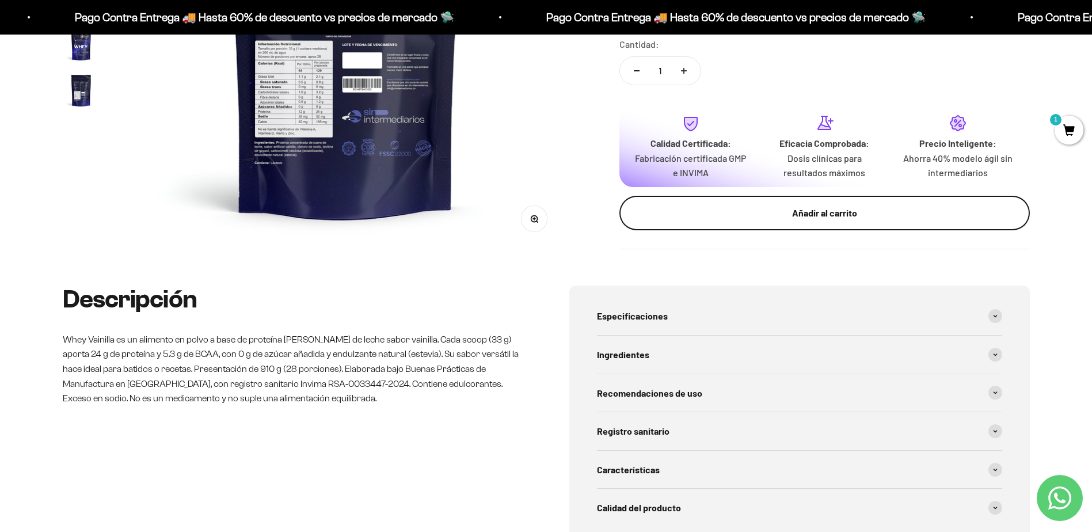
click at [676, 217] on div "Añadir al carrito" at bounding box center [824, 212] width 364 height 15
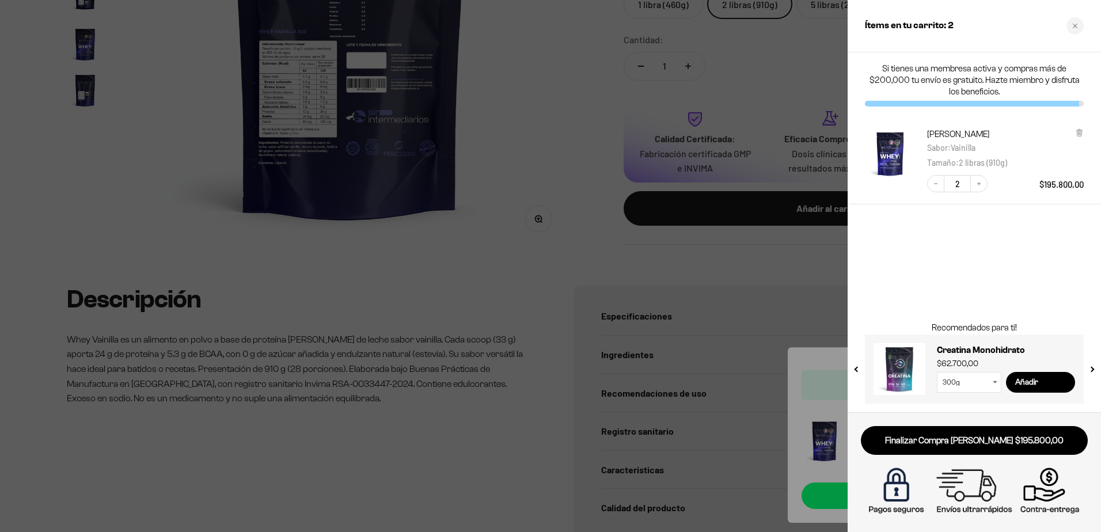
click at [1091, 365] on button "next slide / item" at bounding box center [1091, 365] width 10 height 69
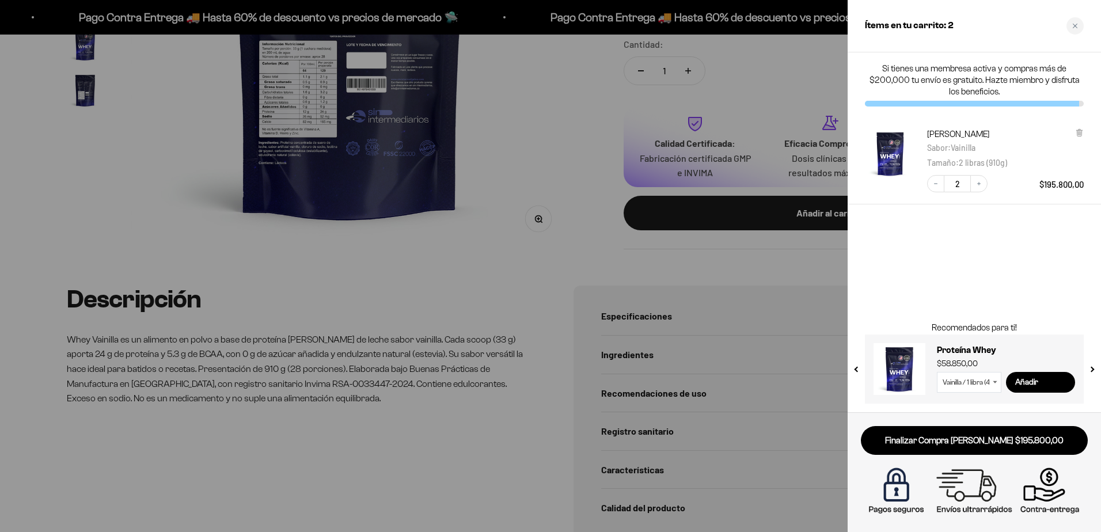
click at [1091, 365] on button "next slide / item" at bounding box center [1091, 365] width 10 height 69
click at [739, 268] on div at bounding box center [550, 266] width 1101 height 532
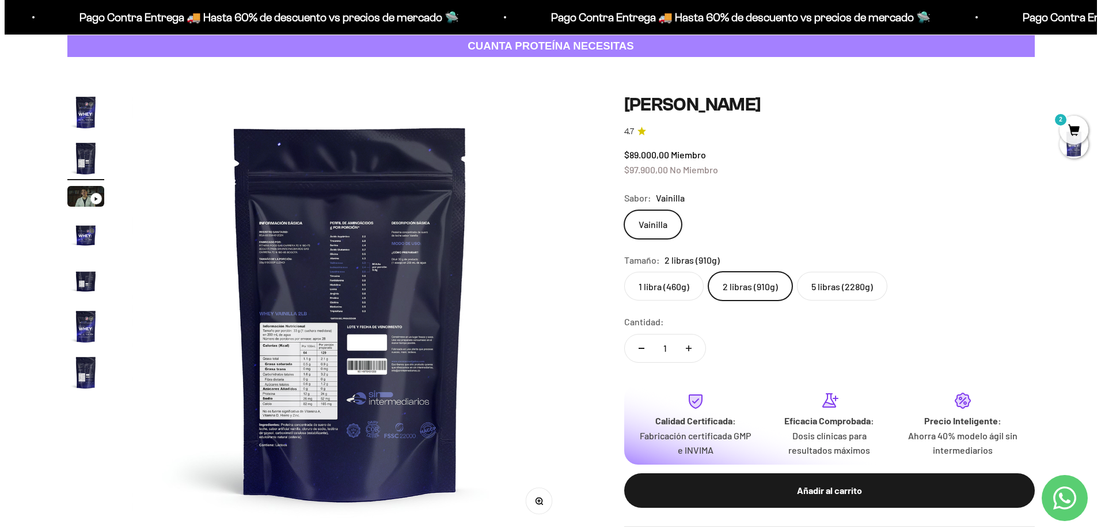
scroll to position [115, 0]
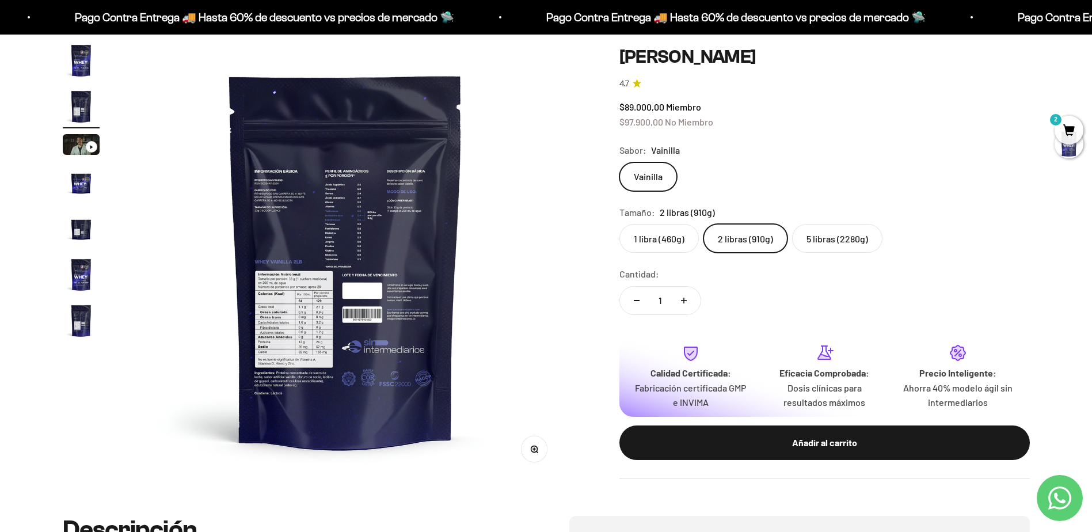
click at [1067, 128] on span "2" at bounding box center [1068, 130] width 29 height 29
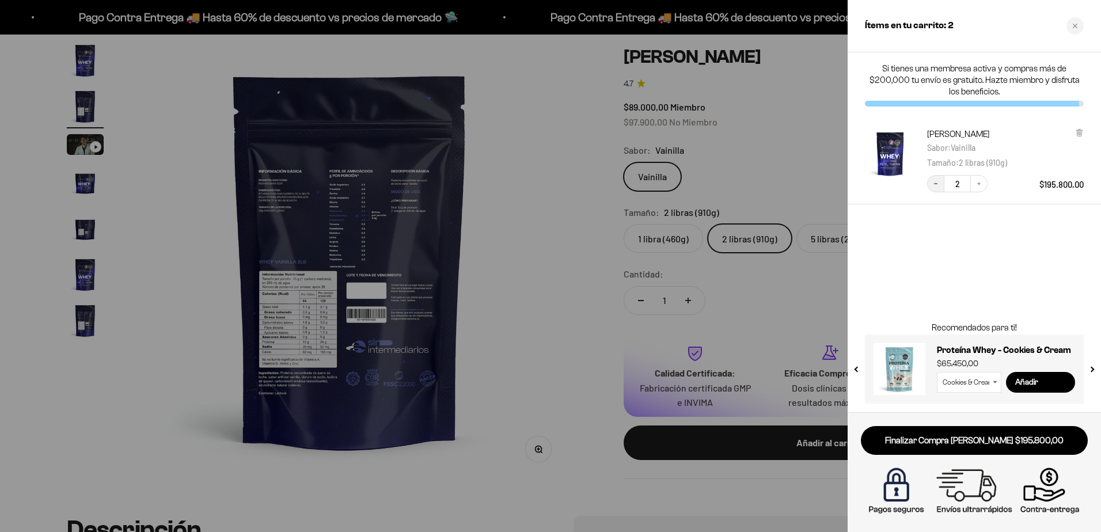
click at [933, 185] on icon "Decrease quantity" at bounding box center [935, 183] width 7 height 7
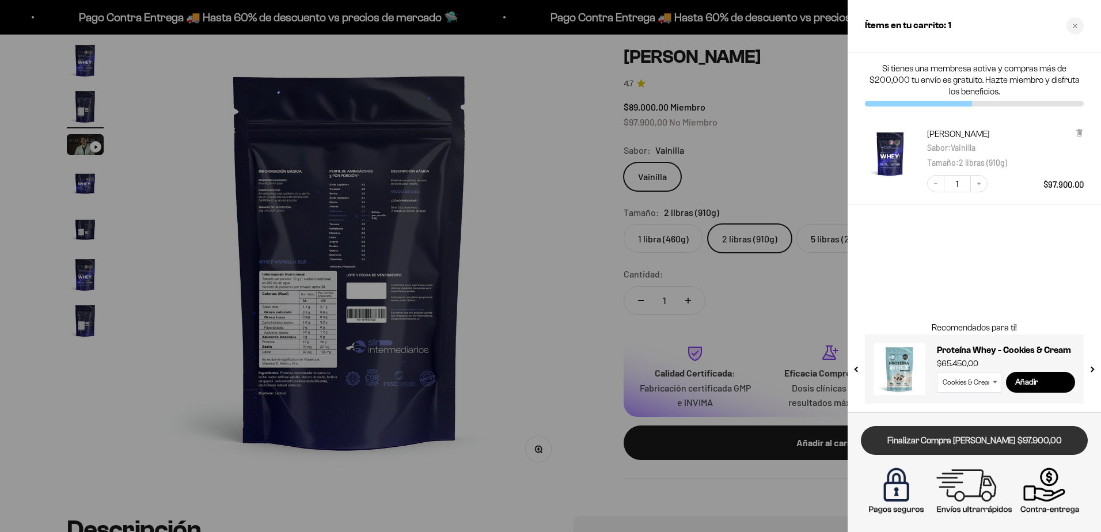
click at [971, 439] on link "Finalizar Compra [PERSON_NAME] $97.900,00" at bounding box center [973, 440] width 227 height 29
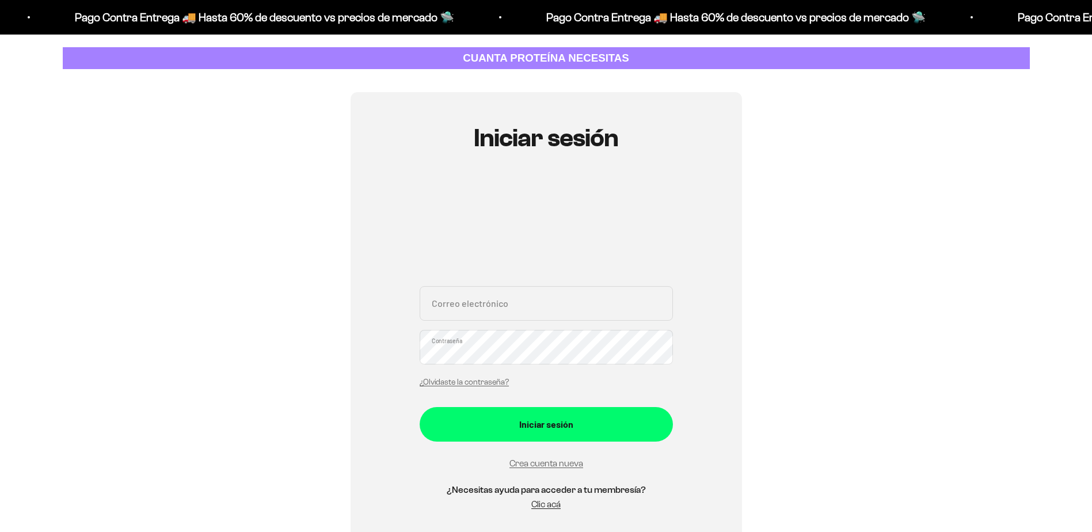
scroll to position [58, 0]
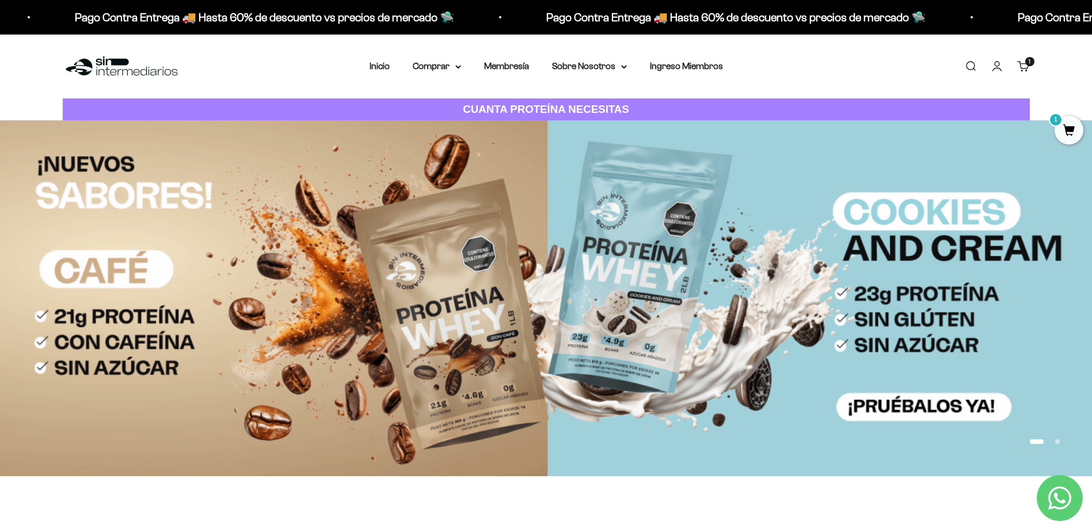
click at [993, 66] on link "Cuenta" at bounding box center [997, 66] width 13 height 13
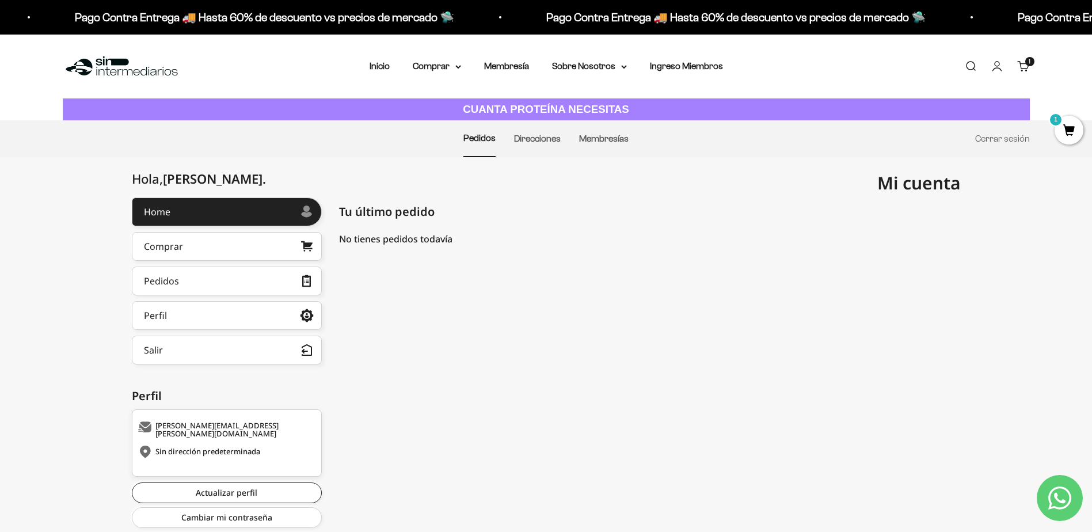
click at [1072, 133] on span "1" at bounding box center [1068, 130] width 29 height 29
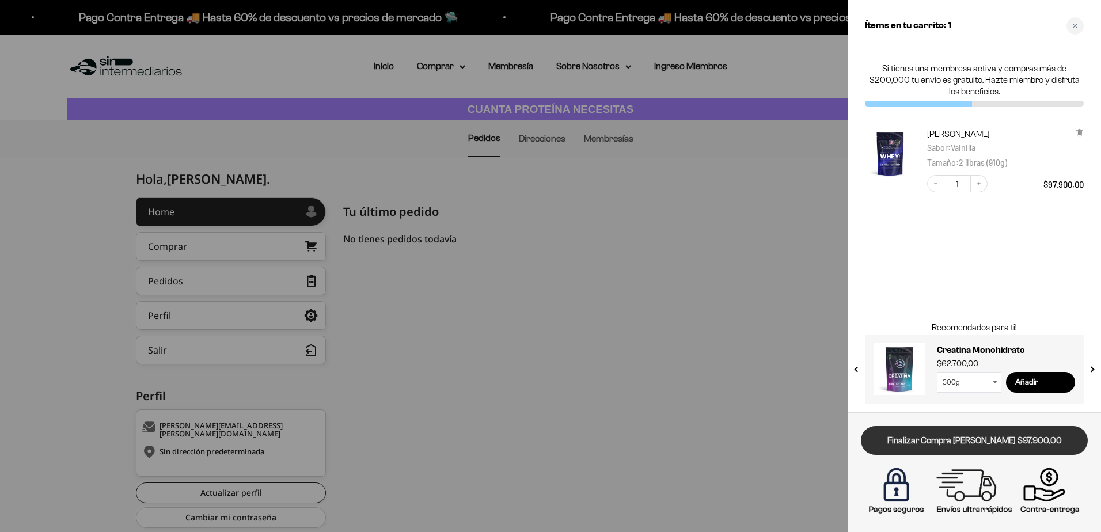
click at [998, 436] on link "Finalizar Compra [PERSON_NAME] $97.900,00" at bounding box center [973, 440] width 227 height 29
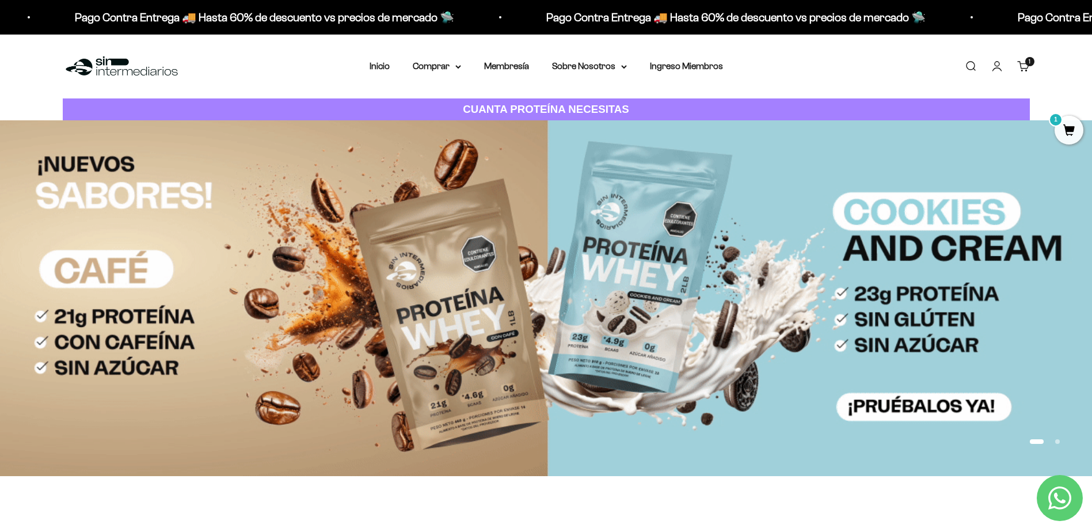
click at [1059, 497] on icon "Contact us on WhatsApp" at bounding box center [1059, 497] width 23 height 23
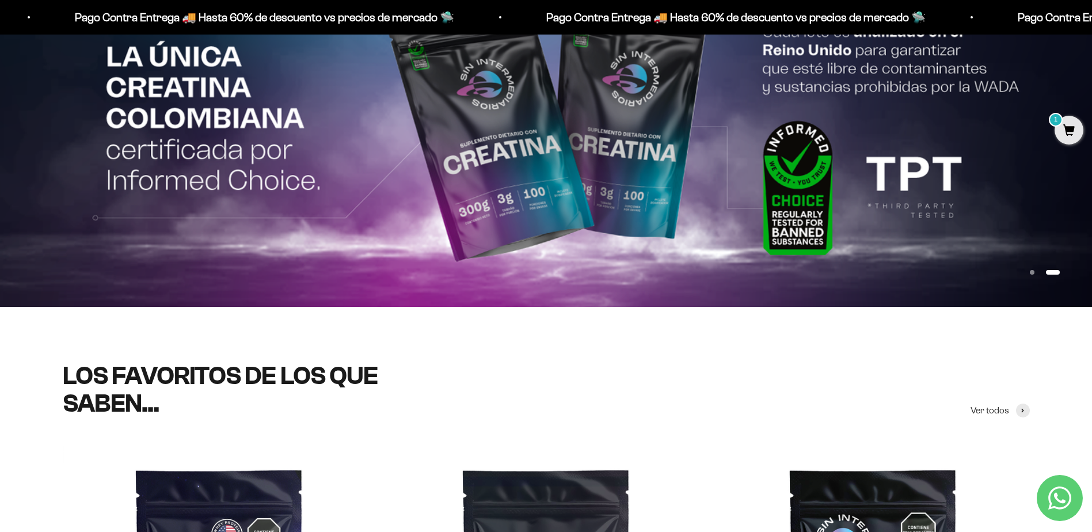
scroll to position [173, 0]
